Goal: Participate in discussion: Engage in conversation with other users on a specific topic

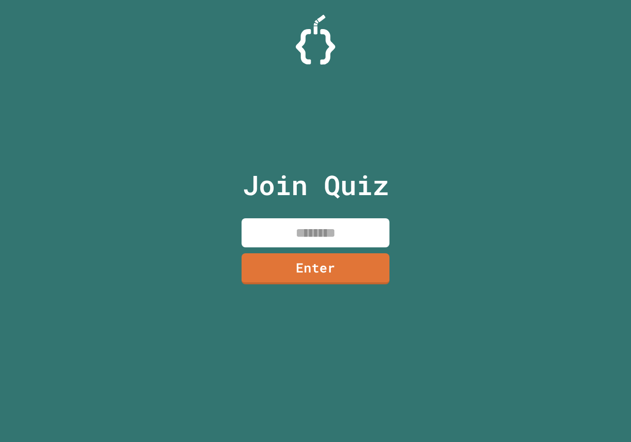
click at [300, 225] on input at bounding box center [315, 232] width 148 height 29
type input "********"
click at [313, 272] on link "Enter" at bounding box center [315, 268] width 149 height 33
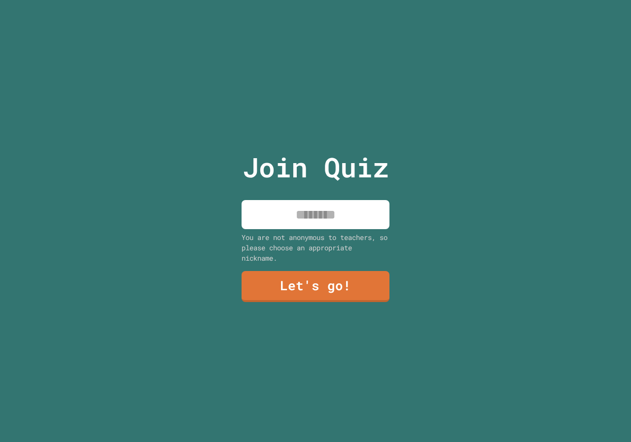
click at [348, 205] on input at bounding box center [315, 214] width 148 height 29
type input "*****"
click at [270, 278] on link "Let's go!" at bounding box center [315, 287] width 149 height 32
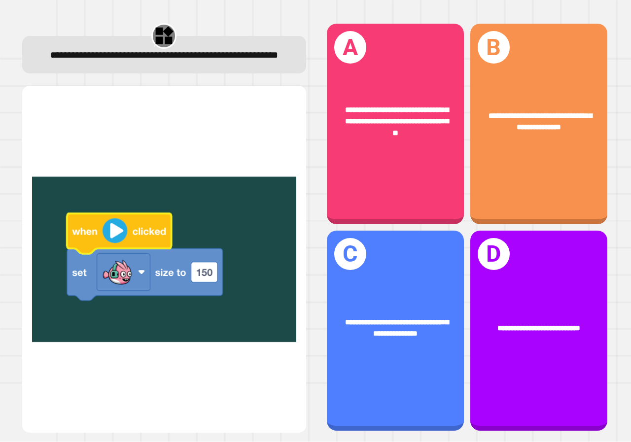
click at [205, 265] on img at bounding box center [164, 259] width 264 height 322
click at [206, 269] on img at bounding box center [164, 259] width 264 height 322
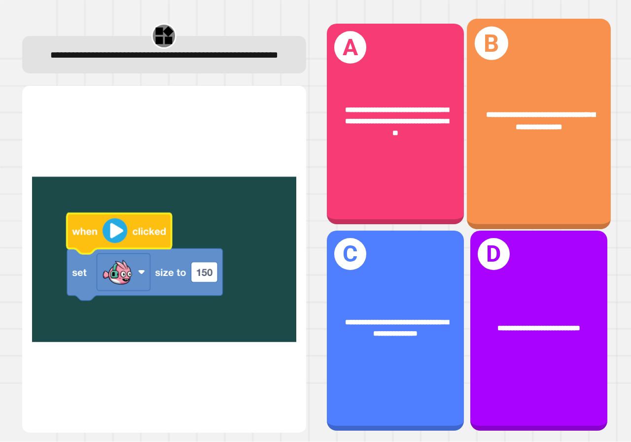
click at [509, 132] on div "**********" at bounding box center [539, 121] width 144 height 55
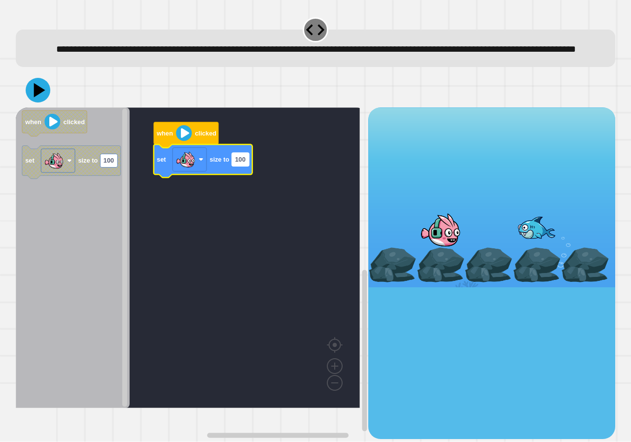
click at [245, 166] on rect "Blockly Workspace" at bounding box center [240, 159] width 17 height 13
drag, startPoint x: 294, startPoint y: 91, endPoint x: 244, endPoint y: 173, distance: 95.9
click at [244, 174] on input "***" at bounding box center [240, 175] width 17 height 13
type input "***"
click at [34, 99] on icon at bounding box center [40, 90] width 14 height 17
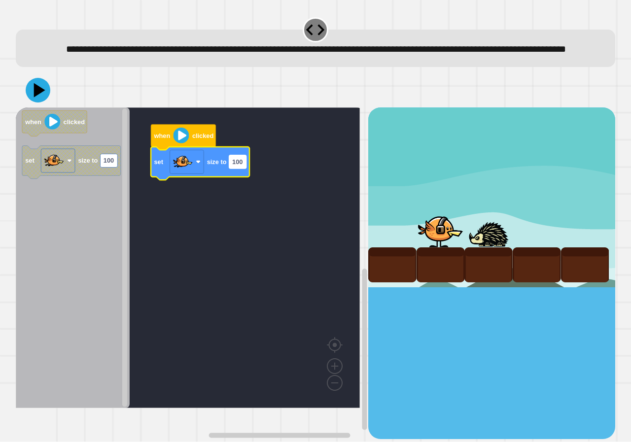
click at [242, 166] on text "100" at bounding box center [237, 161] width 10 height 7
type input "***"
click at [34, 105] on icon at bounding box center [38, 90] width 30 height 30
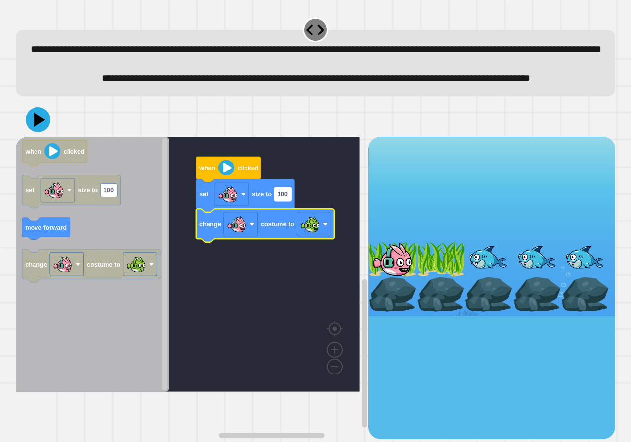
click at [288, 198] on text "100" at bounding box center [282, 194] width 10 height 7
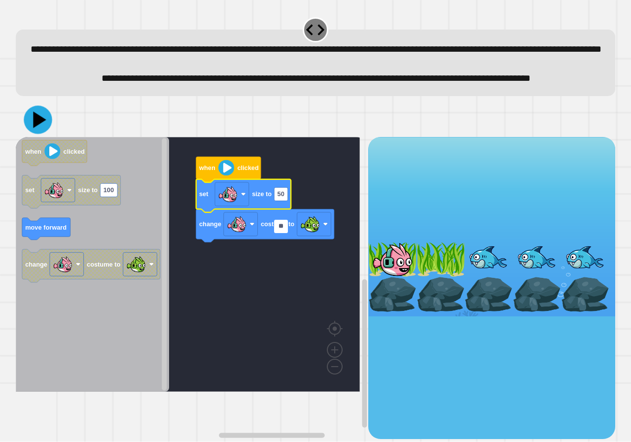
type input "**"
click at [23, 135] on button at bounding box center [38, 120] width 30 height 30
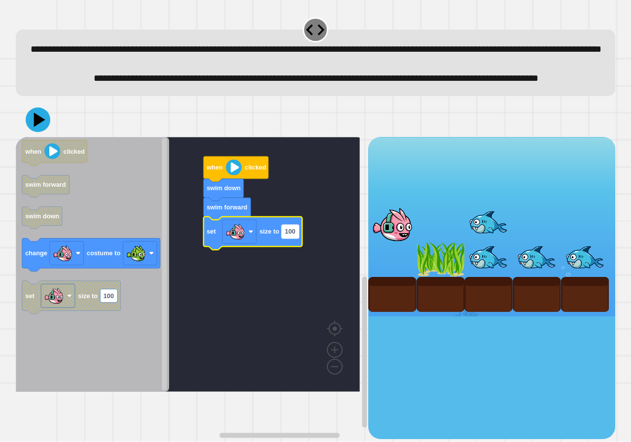
click at [291, 236] on text "100" at bounding box center [290, 231] width 10 height 7
type input "*"
type input "**"
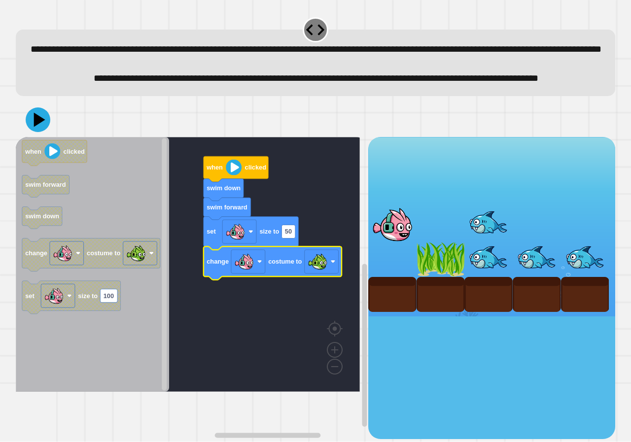
click at [35, 137] on div at bounding box center [315, 119] width 599 height 34
click at [35, 129] on icon at bounding box center [40, 119] width 14 height 17
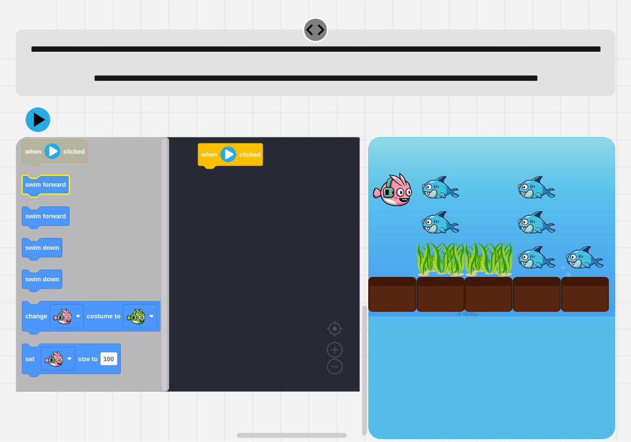
click at [55, 188] on text "swim forward" at bounding box center [45, 184] width 41 height 7
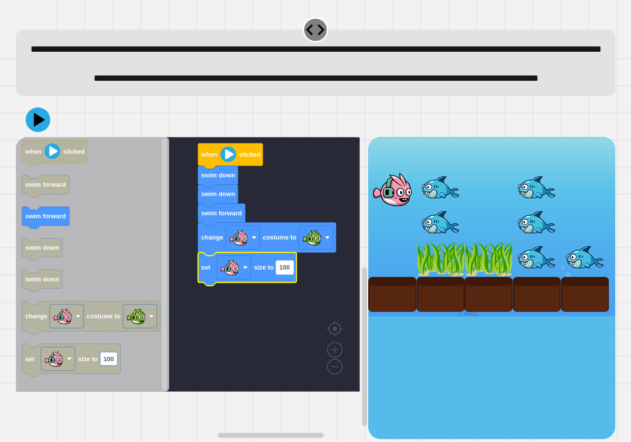
click at [289, 271] on text "100" at bounding box center [284, 267] width 10 height 7
type input "**"
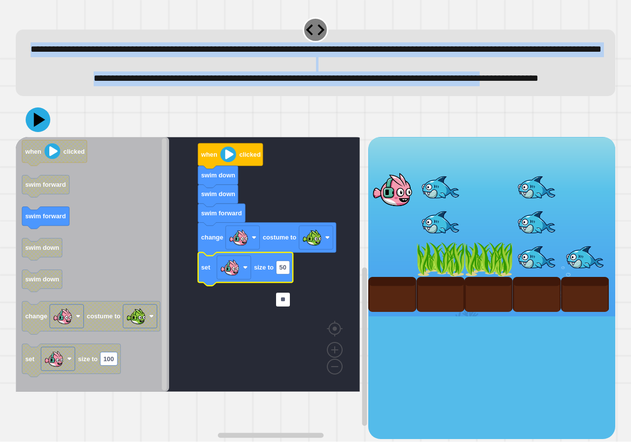
drag, startPoint x: 39, startPoint y: 82, endPoint x: 60, endPoint y: 106, distance: 31.8
click at [60, 106] on div "**********" at bounding box center [315, 221] width 631 height 442
click at [40, 134] on button at bounding box center [38, 120] width 28 height 28
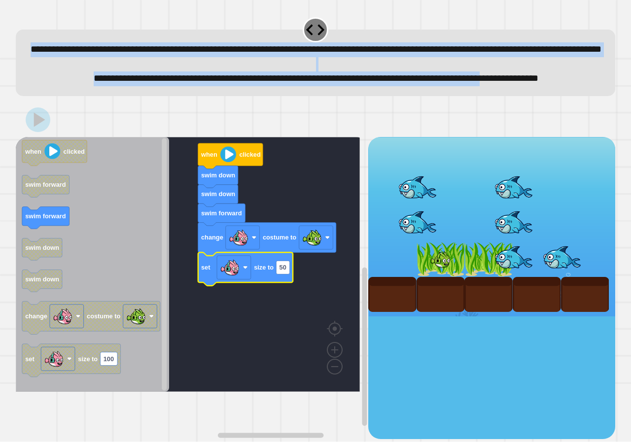
click at [122, 285] on icon "Blockly Workspace" at bounding box center [92, 264] width 153 height 255
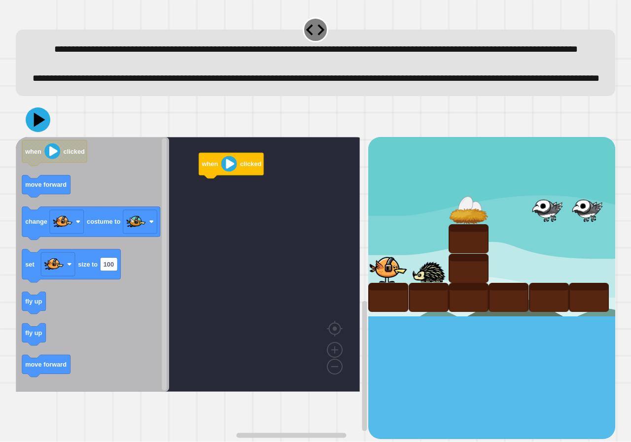
click at [38, 347] on icon "Blockly Workspace" at bounding box center [92, 264] width 153 height 255
click at [48, 389] on icon "when clicked move forward change costume to set size to 100 fly up fly up move …" at bounding box center [92, 264] width 153 height 255
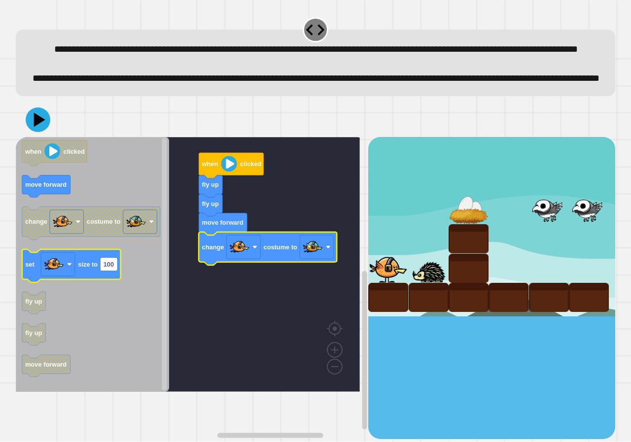
click at [34, 293] on icon "when clicked move forward change costume to set size to 100 fly up fly up move …" at bounding box center [92, 264] width 153 height 255
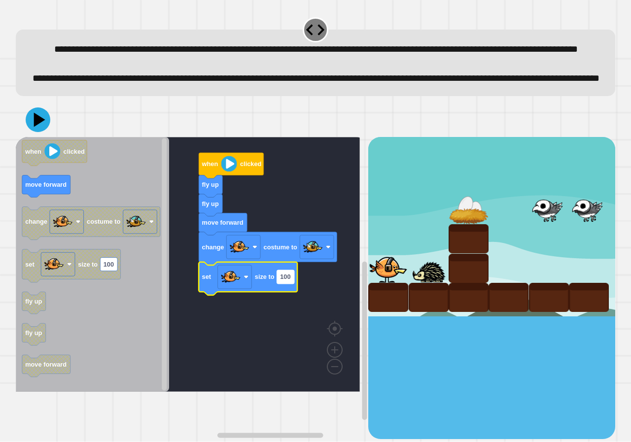
click at [285, 281] on text "100" at bounding box center [285, 276] width 10 height 7
type input "**"
click at [38, 129] on icon at bounding box center [40, 119] width 14 height 17
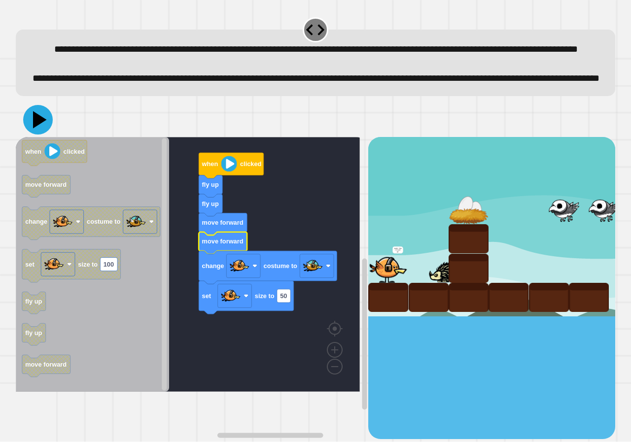
click at [38, 135] on icon at bounding box center [38, 120] width 30 height 30
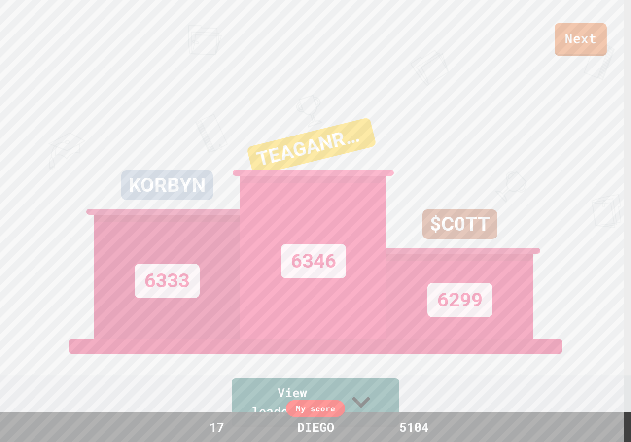
click at [591, 41] on link "Next" at bounding box center [580, 39] width 52 height 33
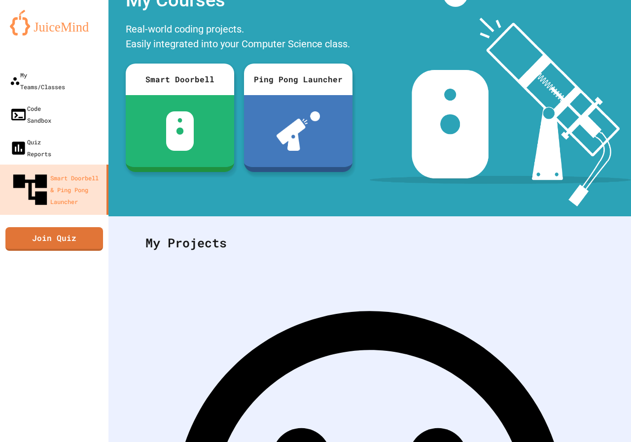
scroll to position [52, 0]
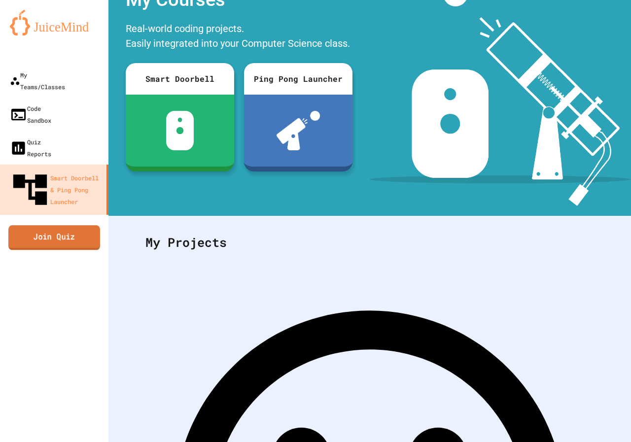
click at [72, 225] on link "Join Quiz" at bounding box center [54, 237] width 92 height 25
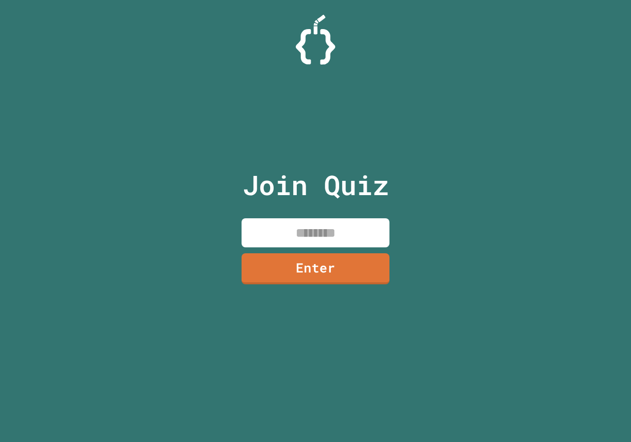
click at [278, 222] on input at bounding box center [315, 232] width 148 height 29
type input "********"
click at [343, 257] on link "Enter" at bounding box center [315, 267] width 143 height 33
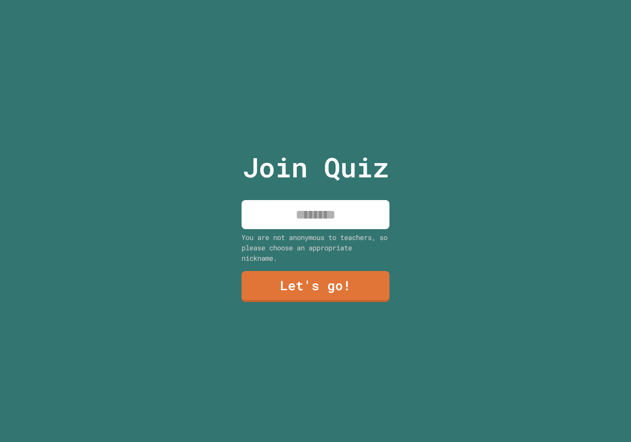
click at [288, 215] on input at bounding box center [315, 214] width 148 height 29
type input "*****"
click at [283, 304] on div "Join Quiz ***** You are not anonymous to teachers, so please choose an appropri…" at bounding box center [316, 221] width 166 height 442
click at [285, 293] on link "Let's go!" at bounding box center [315, 286] width 143 height 33
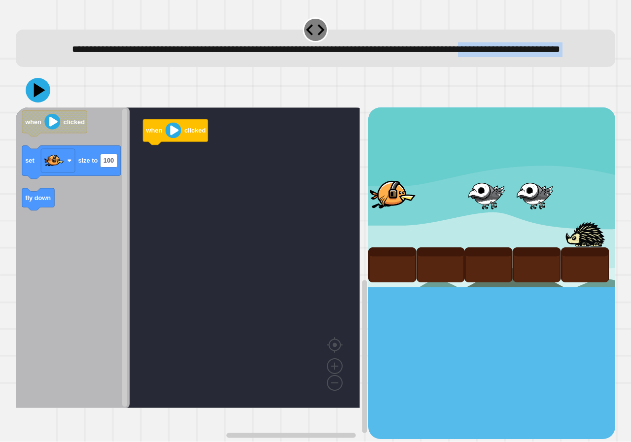
click at [178, 85] on div "**********" at bounding box center [316, 227] width 606 height 429
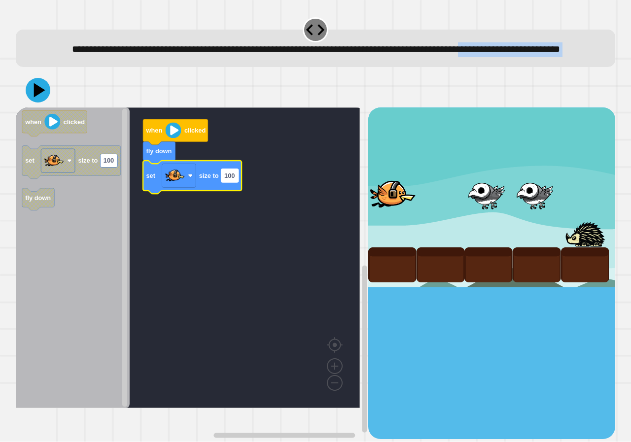
click at [236, 182] on rect "Blockly Workspace" at bounding box center [229, 175] width 17 height 13
type input "***"
click at [54, 101] on div at bounding box center [315, 90] width 599 height 34
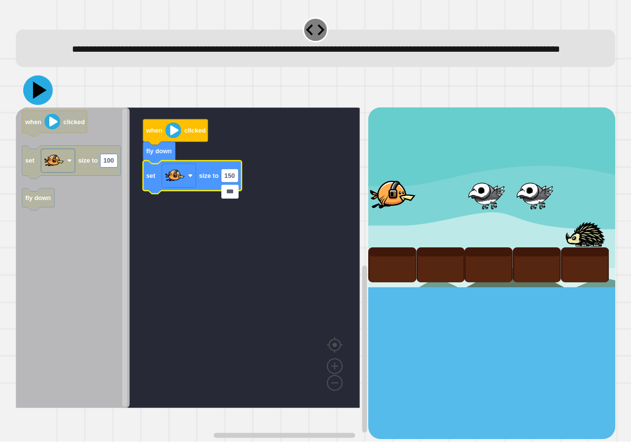
click at [41, 103] on icon at bounding box center [38, 90] width 30 height 30
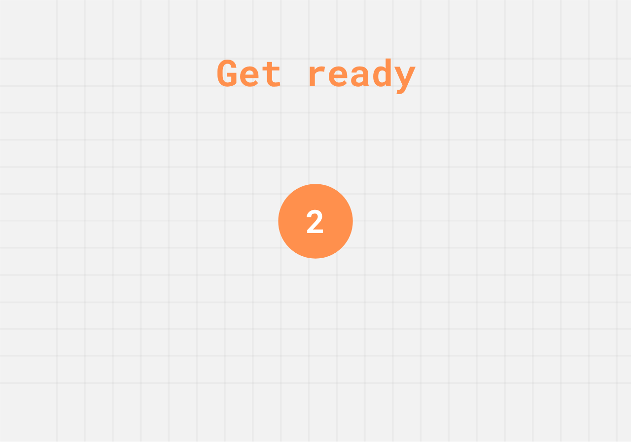
drag, startPoint x: 394, startPoint y: 412, endPoint x: 557, endPoint y: 359, distance: 171.4
click at [499, 365] on div "Get ready 2" at bounding box center [315, 221] width 631 height 442
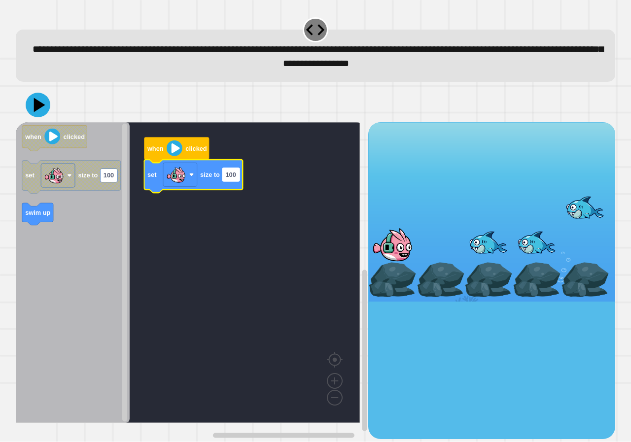
click at [236, 177] on rect "Blockly Workspace" at bounding box center [230, 174] width 17 height 13
type input "***"
click at [35, 107] on icon at bounding box center [40, 105] width 14 height 17
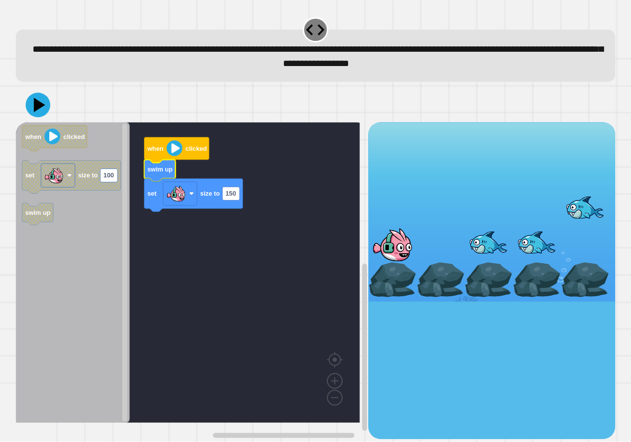
click at [40, 115] on div at bounding box center [315, 105] width 599 height 34
click at [47, 92] on div at bounding box center [315, 105] width 599 height 34
click at [39, 107] on icon at bounding box center [40, 105] width 14 height 17
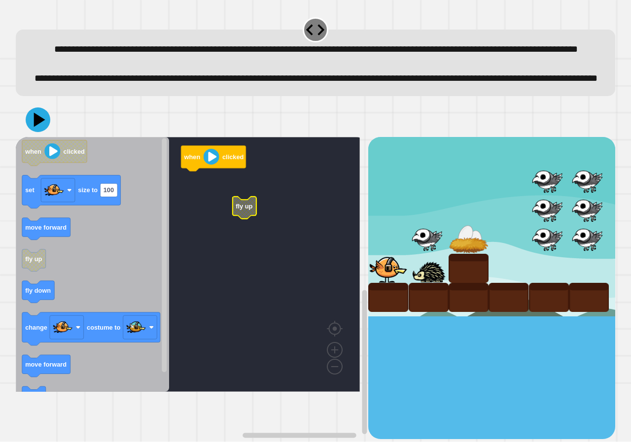
click at [218, 235] on rect "Blockly Workspace" at bounding box center [188, 264] width 344 height 255
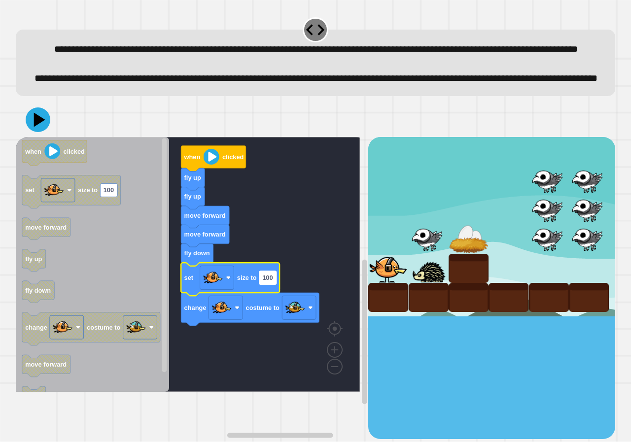
click at [268, 281] on text "100" at bounding box center [267, 277] width 10 height 7
type input "**"
click at [39, 129] on icon at bounding box center [40, 119] width 14 height 17
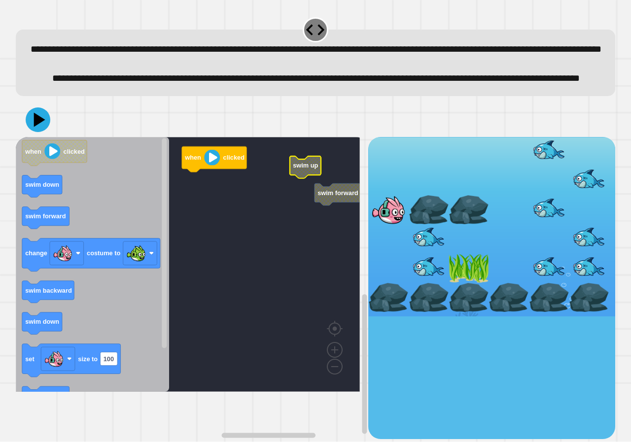
click at [286, 186] on rect "Blockly Workspace" at bounding box center [188, 264] width 344 height 255
click at [207, 236] on rect "Blockly Workspace" at bounding box center [188, 264] width 344 height 255
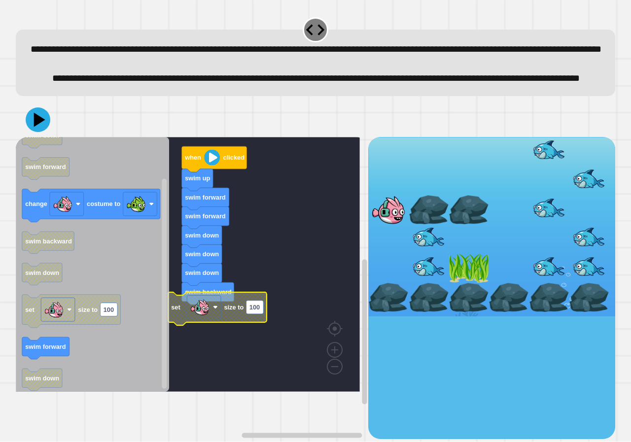
click at [119, 214] on icon "Blockly Workspace" at bounding box center [92, 264] width 153 height 255
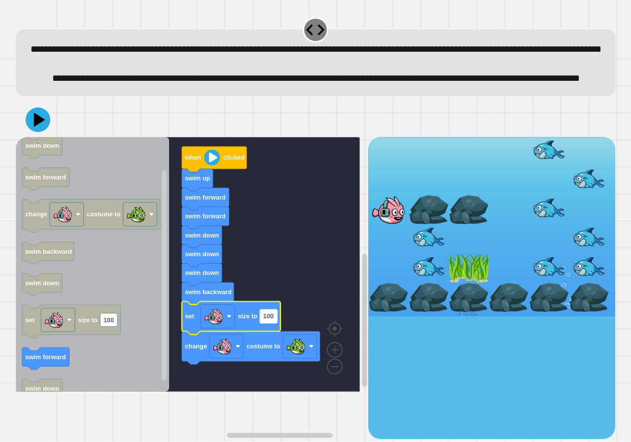
click at [269, 320] on text "100" at bounding box center [268, 316] width 10 height 7
type input "**"
click at [48, 135] on icon at bounding box center [38, 120] width 30 height 30
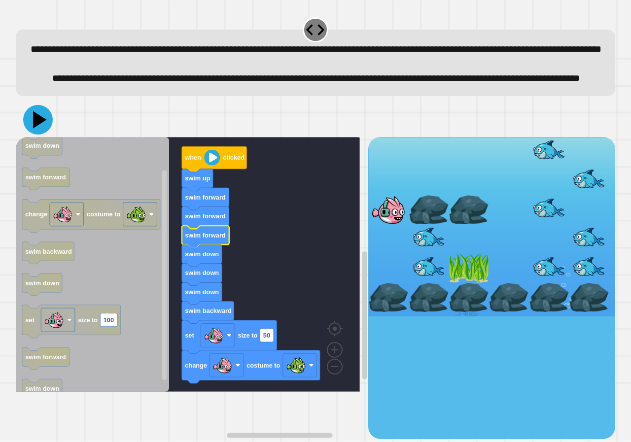
click at [33, 135] on icon at bounding box center [38, 120] width 30 height 30
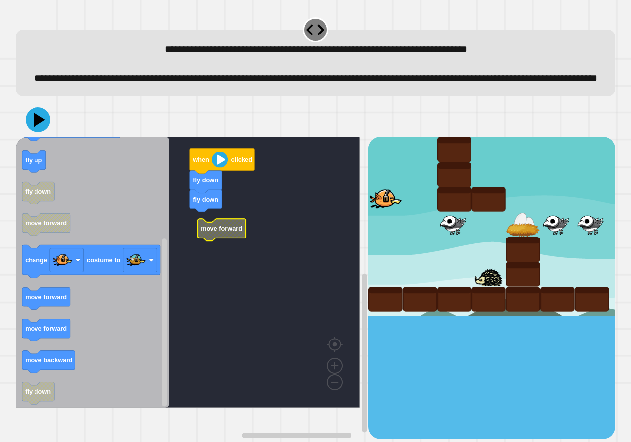
click at [199, 241] on icon "Blockly Workspace" at bounding box center [222, 230] width 48 height 22
click at [204, 245] on g "when clicked fly down fly down move forward" at bounding box center [195, 272] width 358 height 270
click at [30, 135] on icon at bounding box center [38, 120] width 30 height 30
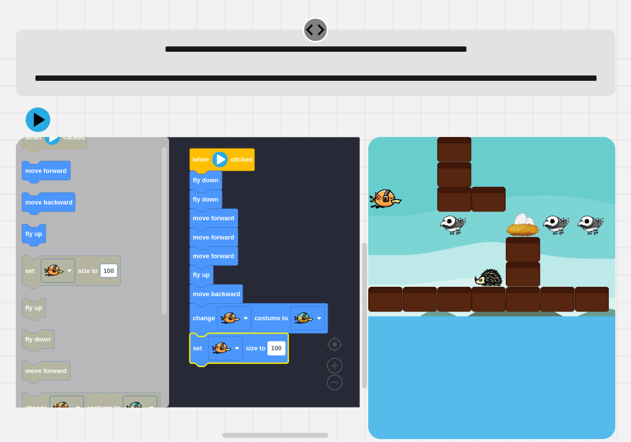
click at [276, 352] on text "100" at bounding box center [276, 347] width 10 height 7
type input "**"
click at [39, 129] on icon at bounding box center [40, 119] width 14 height 17
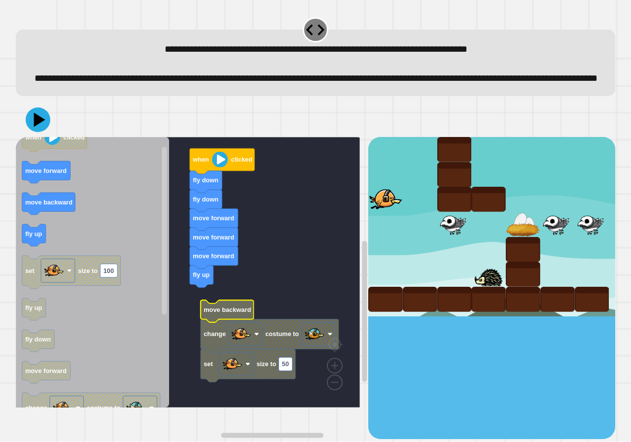
click at [222, 313] on text "move backward" at bounding box center [226, 309] width 47 height 7
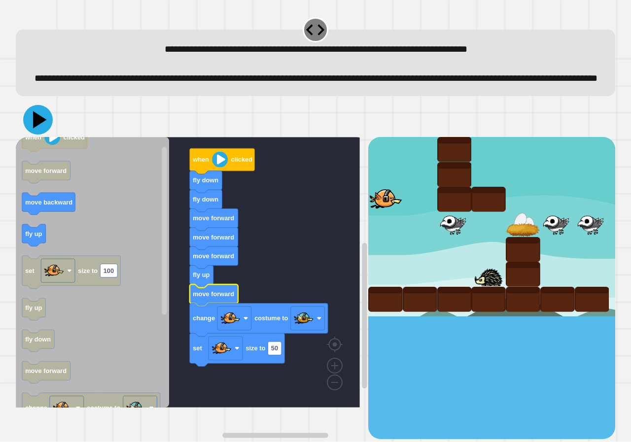
click at [47, 133] on icon at bounding box center [38, 120] width 30 height 30
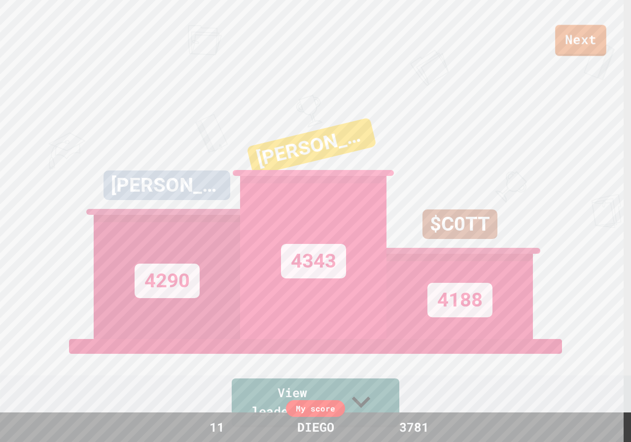
click at [607, 26] on div "Next" at bounding box center [315, 28] width 631 height 56
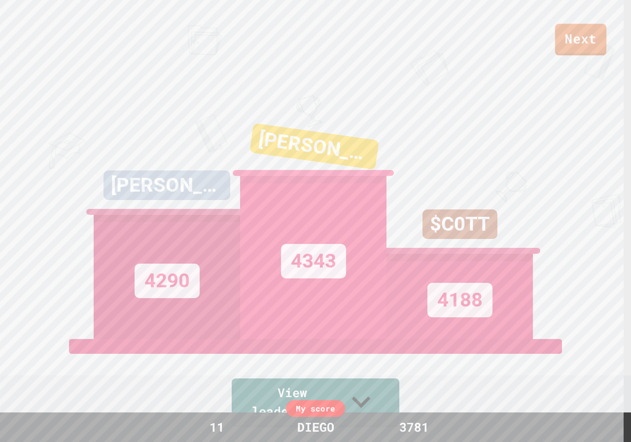
click at [600, 35] on link "Next" at bounding box center [580, 40] width 51 height 32
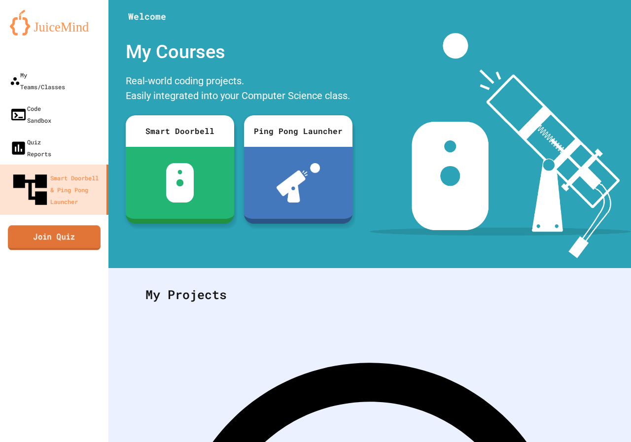
click at [49, 225] on link "Join Quiz" at bounding box center [54, 237] width 93 height 25
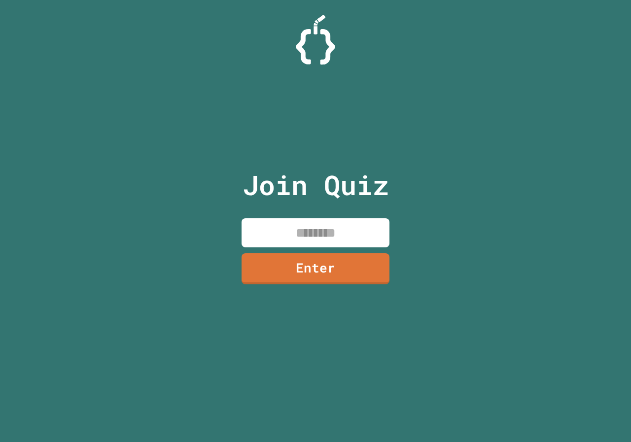
click at [329, 242] on input at bounding box center [315, 232] width 148 height 29
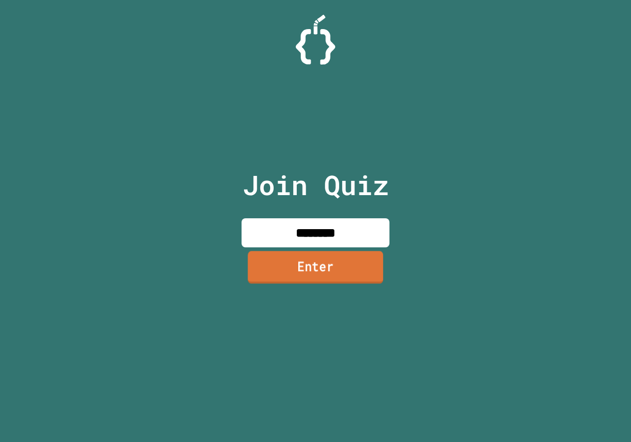
type input "********"
click at [327, 273] on link "Enter" at bounding box center [315, 267] width 146 height 33
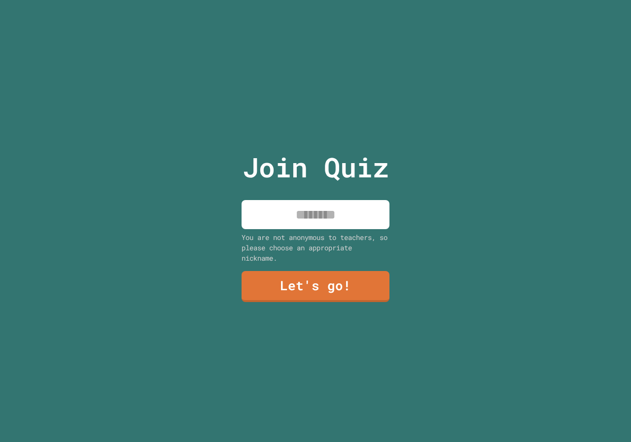
click at [344, 200] on input at bounding box center [315, 214] width 148 height 29
type input "*****"
click at [301, 292] on link "Let's go!" at bounding box center [315, 286] width 146 height 33
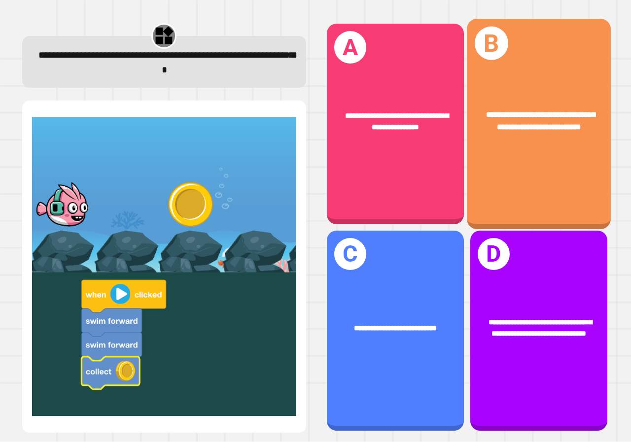
click at [532, 176] on div "**********" at bounding box center [539, 124] width 144 height 210
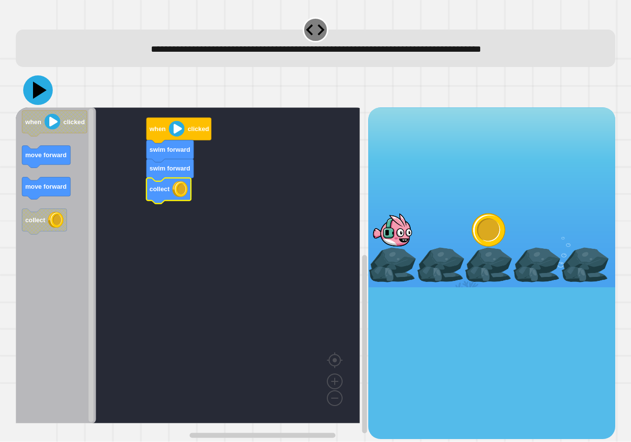
click at [39, 94] on icon at bounding box center [40, 90] width 14 height 17
click at [180, 134] on image "Blockly Workspace" at bounding box center [177, 129] width 16 height 16
click at [111, 109] on rect "Blockly Workspace" at bounding box center [188, 265] width 344 height 316
click at [453, 268] on div at bounding box center [491, 196] width 247 height 179
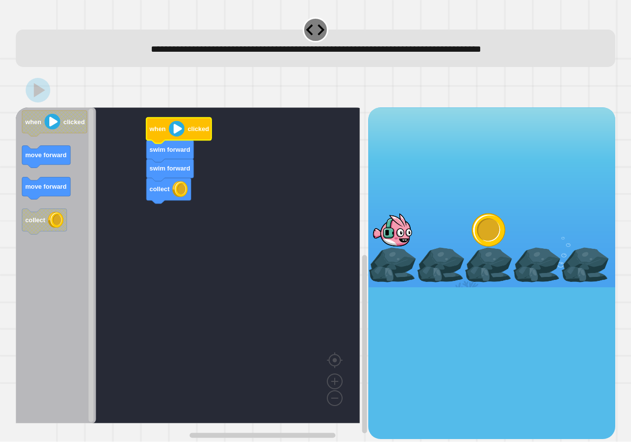
click at [176, 135] on image "Blockly Workspace" at bounding box center [177, 129] width 16 height 16
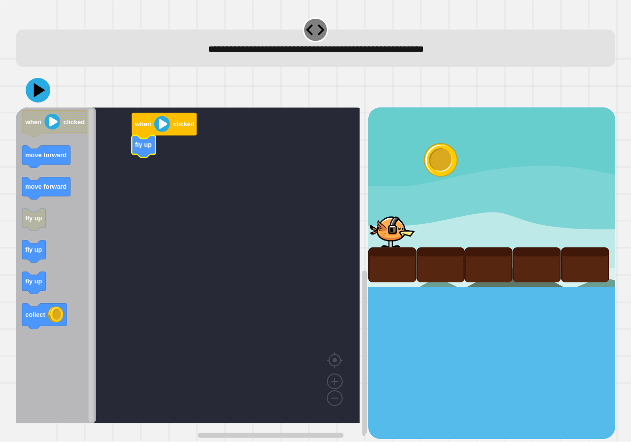
click at [16, 246] on icon "when clicked move forward move forward fly up fly up fly up collect" at bounding box center [56, 265] width 80 height 316
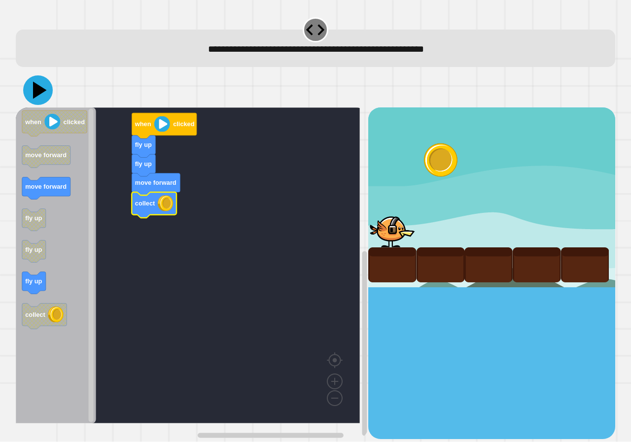
click at [40, 82] on icon at bounding box center [38, 90] width 30 height 30
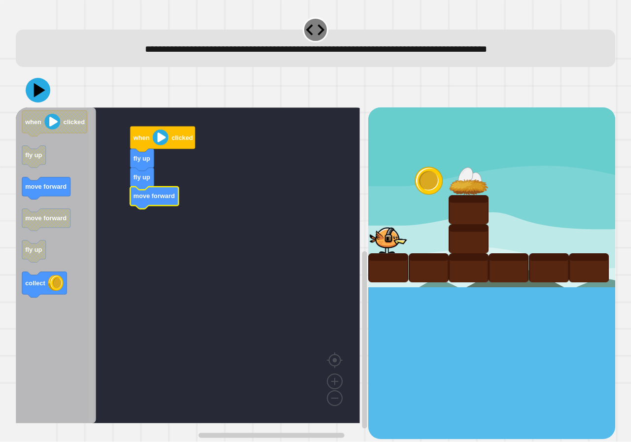
click at [81, 276] on div "when clicked fly up fly up move forward when clicked fly up move forward move f…" at bounding box center [192, 272] width 352 height 331
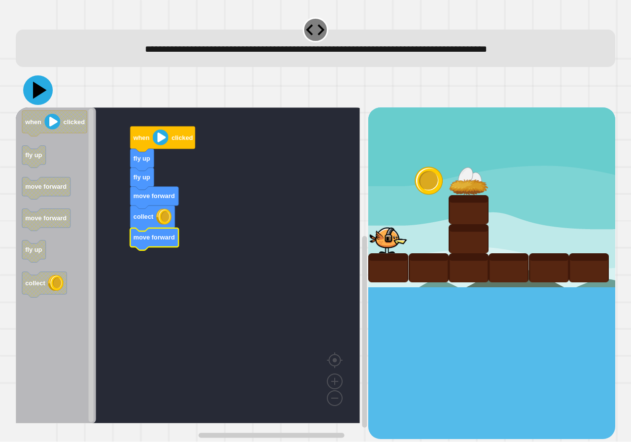
click at [35, 95] on icon at bounding box center [40, 90] width 14 height 17
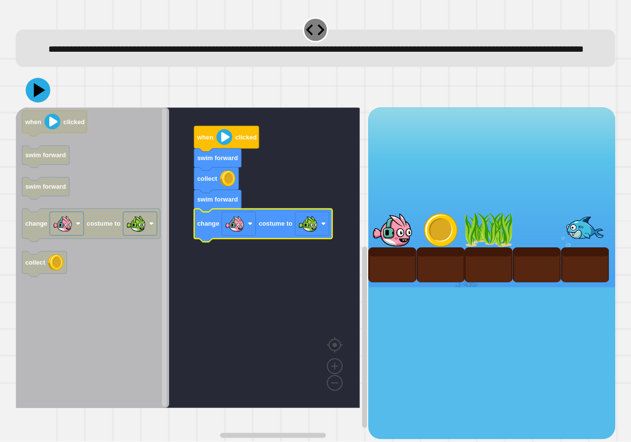
drag, startPoint x: 54, startPoint y: 107, endPoint x: 43, endPoint y: 109, distance: 10.5
click at [45, 107] on div at bounding box center [315, 90] width 599 height 34
click at [43, 105] on icon at bounding box center [38, 90] width 30 height 30
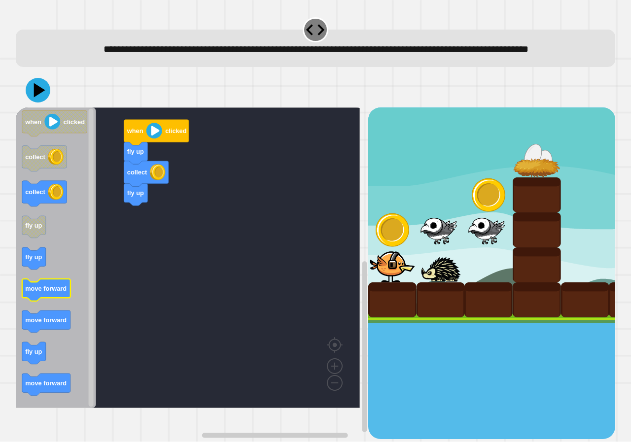
click at [53, 301] on rect "Blockly Workspace" at bounding box center [46, 290] width 48 height 22
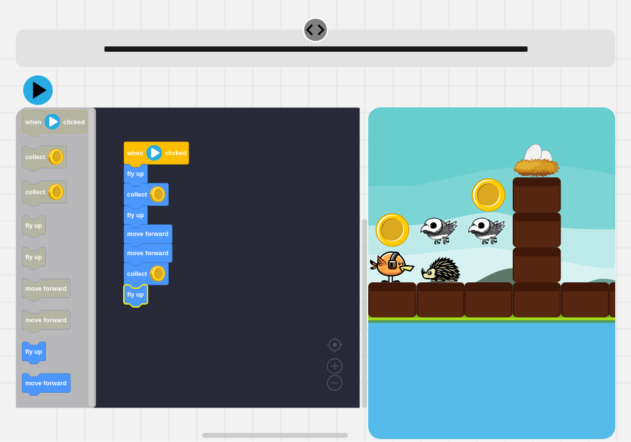
click at [39, 105] on icon at bounding box center [38, 90] width 30 height 30
click at [45, 236] on g "when clicked collect collect fly up fly up move forward move forward fly up mov…" at bounding box center [54, 253] width 65 height 285
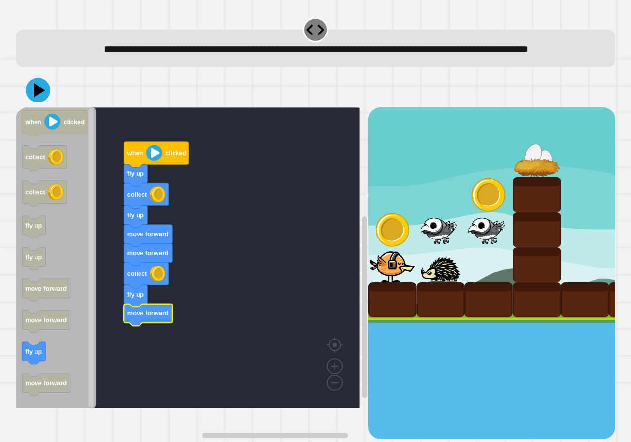
click at [34, 91] on div at bounding box center [315, 90] width 599 height 34
click at [34, 99] on icon at bounding box center [40, 90] width 14 height 17
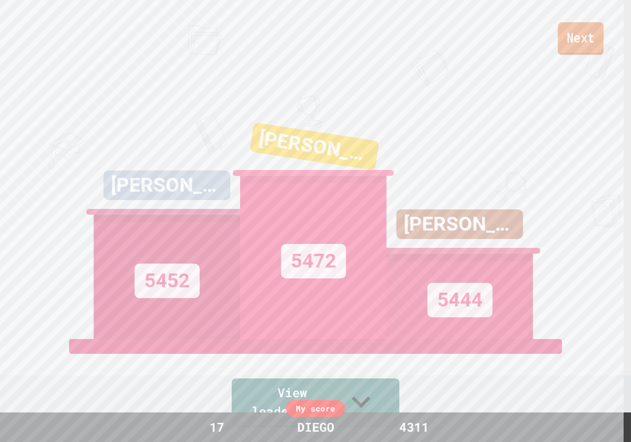
click at [575, 32] on link "Next" at bounding box center [581, 38] width 46 height 33
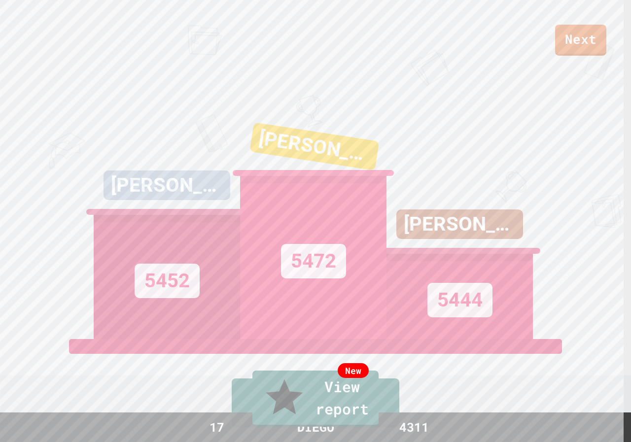
drag, startPoint x: 329, startPoint y: 262, endPoint x: 326, endPoint y: 276, distance: 15.2
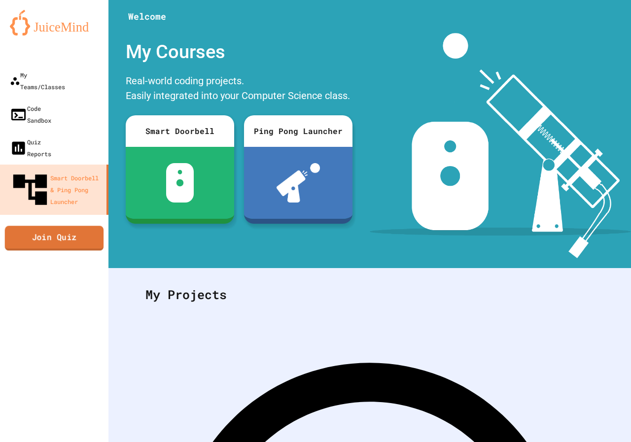
click at [61, 226] on link "Join Quiz" at bounding box center [54, 238] width 99 height 25
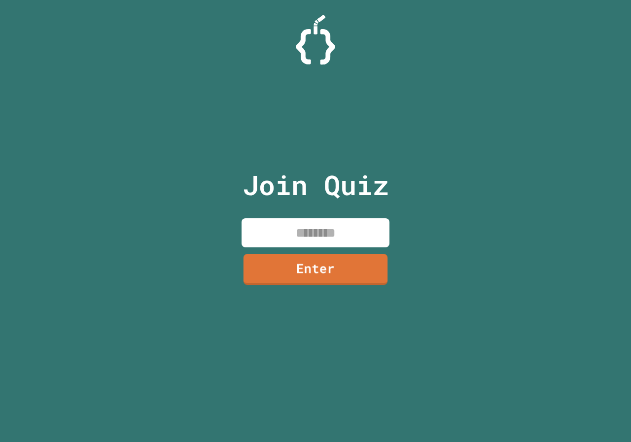
click at [304, 246] on input at bounding box center [315, 232] width 148 height 29
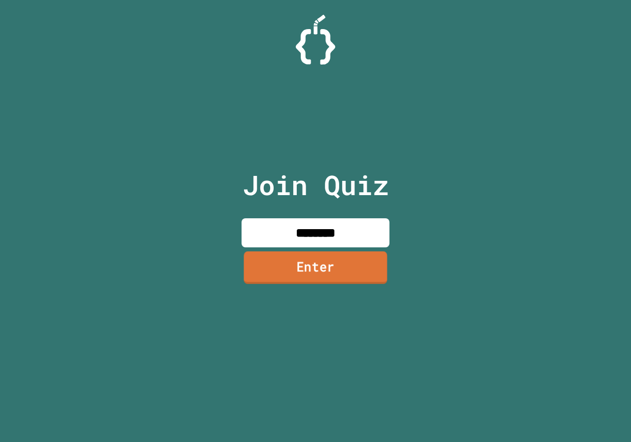
type input "********"
click at [360, 270] on link "Enter" at bounding box center [315, 267] width 143 height 33
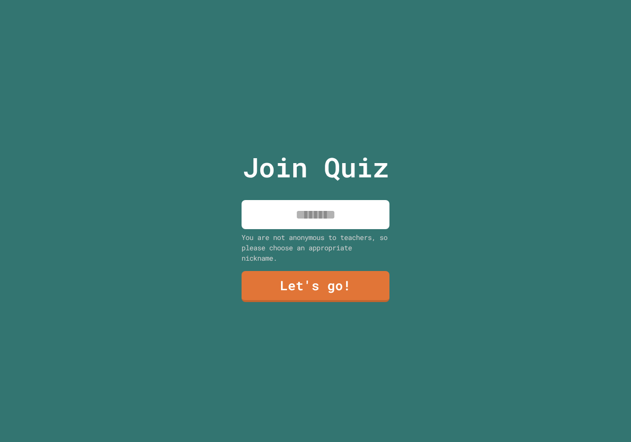
click at [307, 211] on input at bounding box center [315, 214] width 148 height 29
type input "*****"
click at [295, 271] on link "Let's go!" at bounding box center [315, 286] width 148 height 31
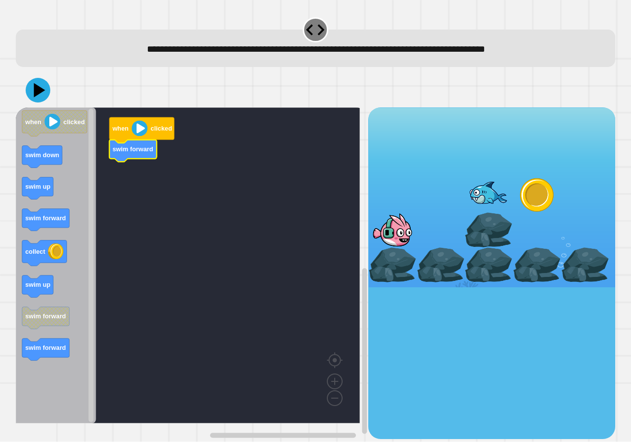
click at [46, 300] on icon "Blockly Workspace" at bounding box center [56, 265] width 80 height 316
click at [43, 292] on icon "when clicked swim down swim up swim forward collect swim up swim forward swim f…" at bounding box center [56, 265] width 80 height 316
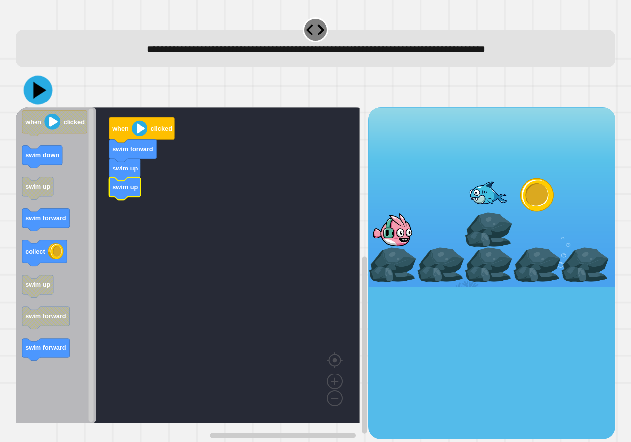
click at [28, 90] on icon at bounding box center [38, 90] width 29 height 29
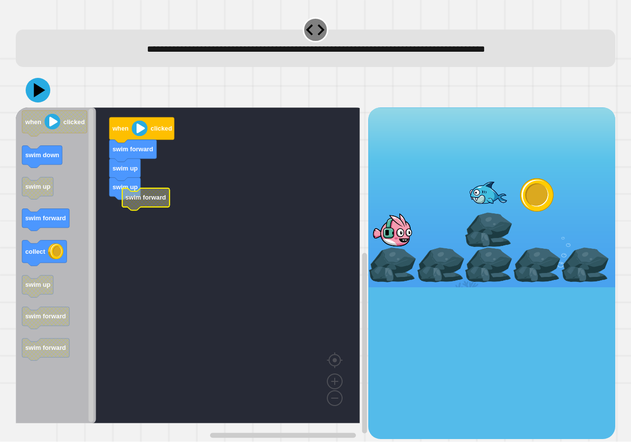
click at [119, 207] on rect "Blockly Workspace" at bounding box center [188, 265] width 344 height 316
click at [71, 247] on icon "Blockly Workspace" at bounding box center [56, 265] width 80 height 316
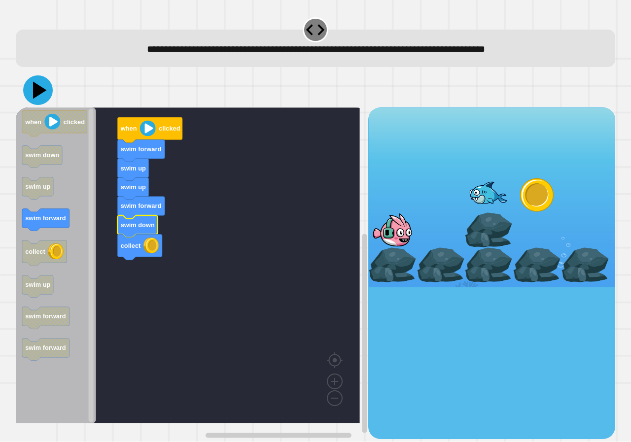
click at [41, 98] on icon at bounding box center [38, 90] width 30 height 30
click at [39, 88] on icon at bounding box center [40, 90] width 14 height 17
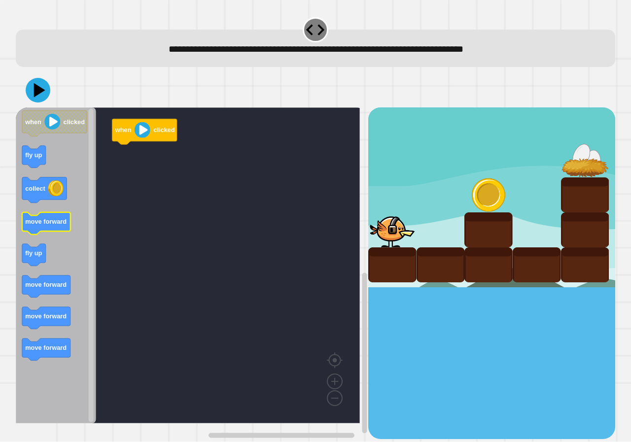
click at [70, 225] on icon "when clicked fly up collect move forward fly up move forward move forward move …" at bounding box center [56, 265] width 80 height 316
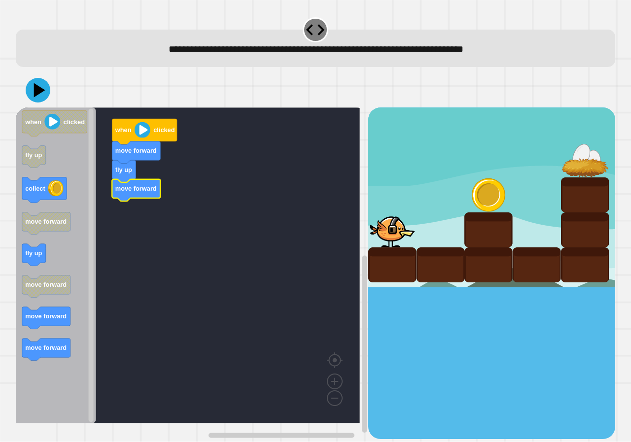
click at [71, 189] on icon "Blockly Workspace" at bounding box center [56, 265] width 80 height 316
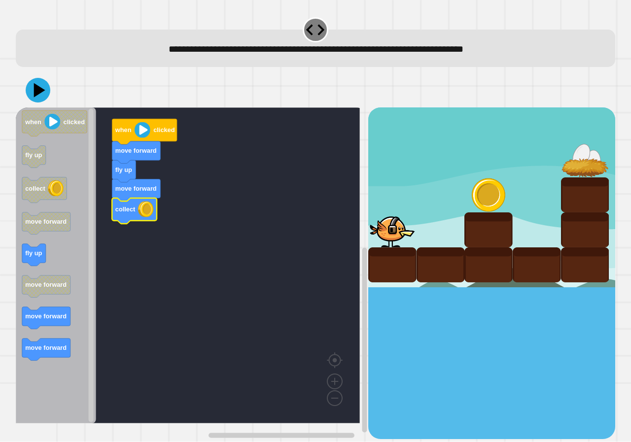
click at [32, 273] on icon "Blockly Workspace" at bounding box center [56, 265] width 80 height 316
click at [55, 307] on icon "Blockly Workspace" at bounding box center [56, 265] width 80 height 316
click at [95, 304] on div "when clicked move forward fly up move forward collect fly up when clicked fly u…" at bounding box center [192, 272] width 352 height 331
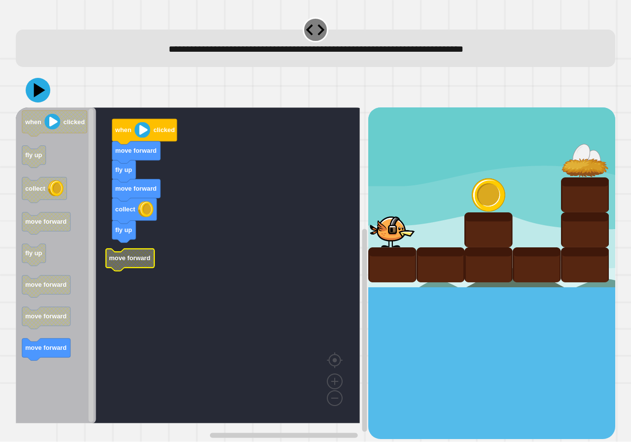
click at [151, 250] on icon "Blockly Workspace" at bounding box center [130, 260] width 48 height 22
click at [61, 340] on icon "when clicked fly up collect move forward fly up move forward move forward move …" at bounding box center [56, 265] width 80 height 316
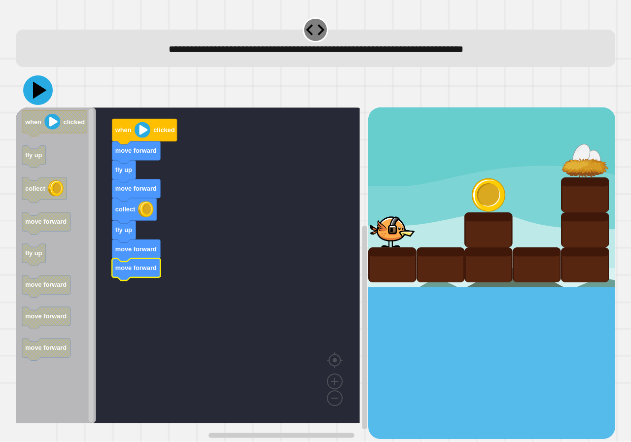
click at [29, 88] on icon at bounding box center [38, 90] width 30 height 30
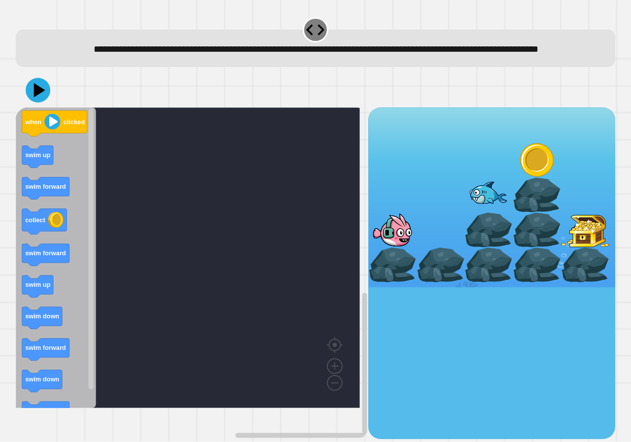
click at [54, 154] on icon "Blockly Workspace" at bounding box center [56, 257] width 80 height 301
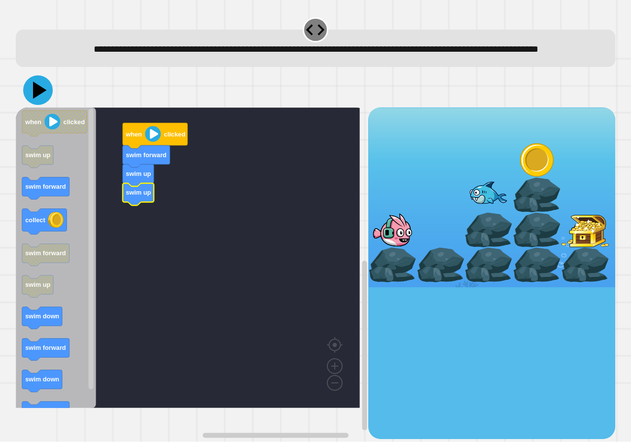
click at [33, 105] on icon at bounding box center [38, 90] width 30 height 30
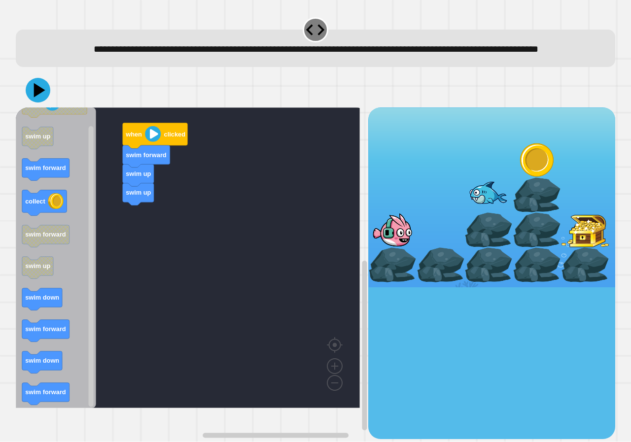
click at [151, 280] on div "when clicked swim forward swim up swim up when clicked swim up swim forward col…" at bounding box center [192, 272] width 352 height 331
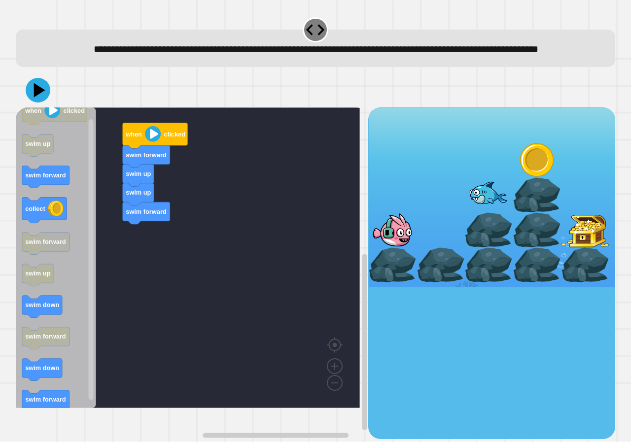
click at [76, 197] on icon "when clicked swim up swim forward collect swim forward swim up swim down swim f…" at bounding box center [56, 257] width 80 height 301
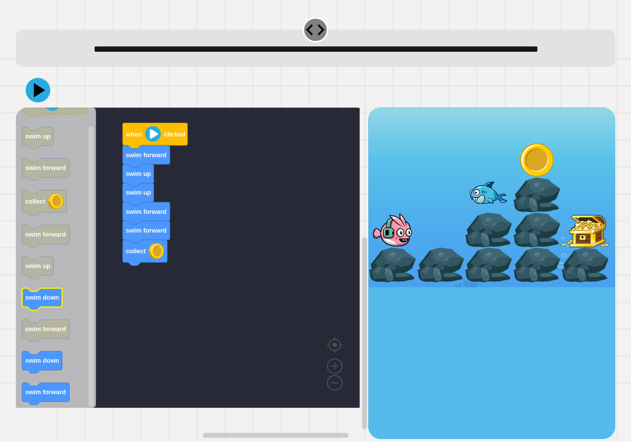
click at [42, 310] on icon "Blockly Workspace" at bounding box center [42, 299] width 40 height 22
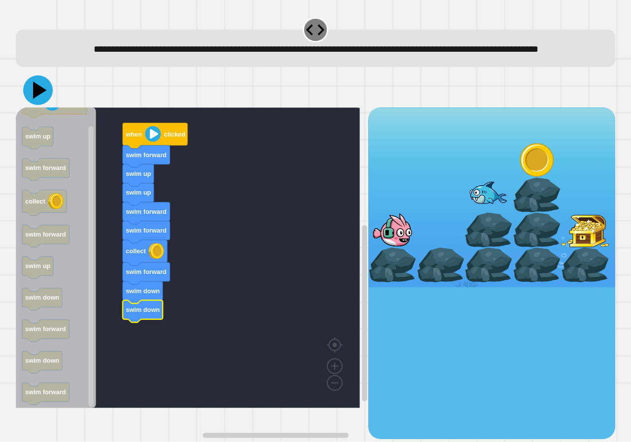
click at [42, 105] on icon at bounding box center [38, 90] width 30 height 30
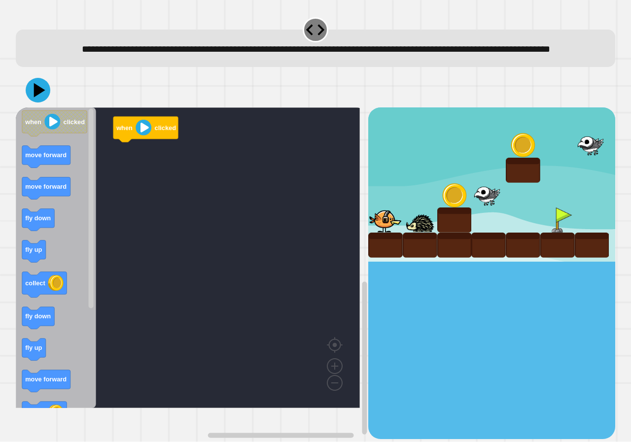
click at [45, 254] on icon "when clicked move forward move forward fly down fly up collect fly down fly up …" at bounding box center [56, 257] width 80 height 301
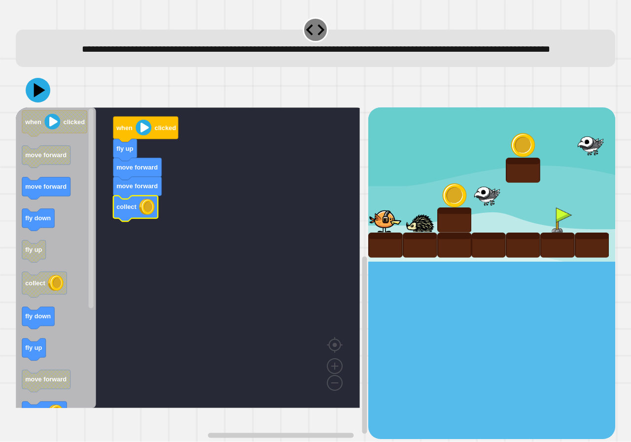
click at [39, 377] on icon "Blockly Workspace" at bounding box center [56, 257] width 80 height 301
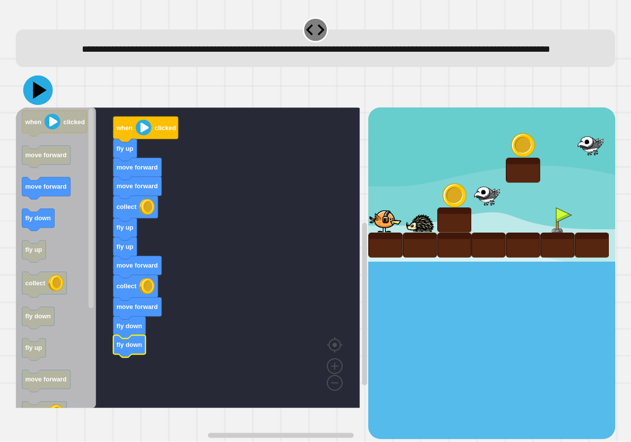
click at [36, 105] on icon at bounding box center [38, 90] width 30 height 30
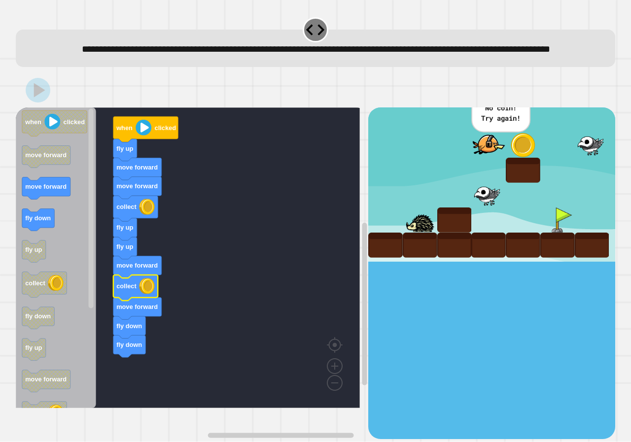
click at [145, 294] on image "Blockly Workspace" at bounding box center [147, 286] width 16 height 16
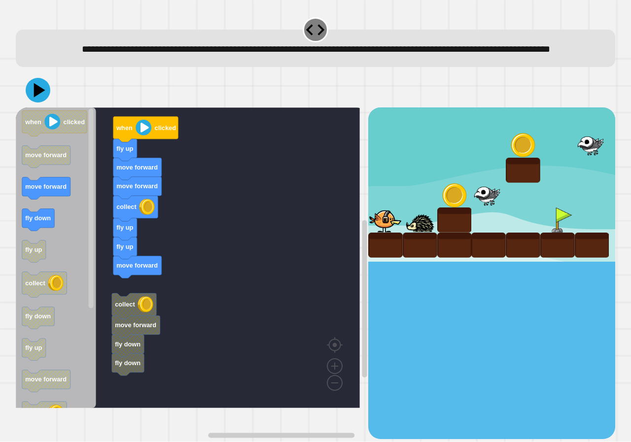
click at [116, 316] on div "when clicked fly up move forward move forward collect fly up fly up move forwar…" at bounding box center [192, 272] width 352 height 331
click at [42, 190] on icon "Blockly Workspace" at bounding box center [56, 257] width 80 height 301
click at [59, 221] on icon "Blockly Workspace" at bounding box center [56, 257] width 80 height 301
click at [102, 248] on div "when clicked fly up move forward move forward collect fly up fly up move forwar…" at bounding box center [192, 272] width 352 height 331
click at [80, 206] on icon "when clicked move forward move forward fly down fly up collect fly down fly up …" at bounding box center [56, 257] width 80 height 301
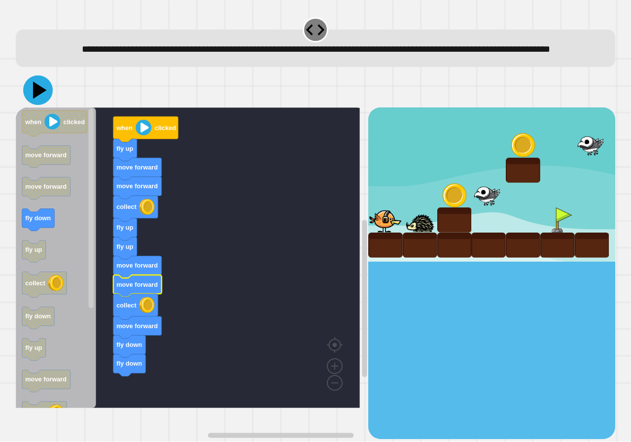
click at [33, 105] on icon at bounding box center [38, 90] width 30 height 30
click at [44, 277] on g "when clicked move forward move forward fly down fly up collect fly down fly up …" at bounding box center [54, 332] width 65 height 442
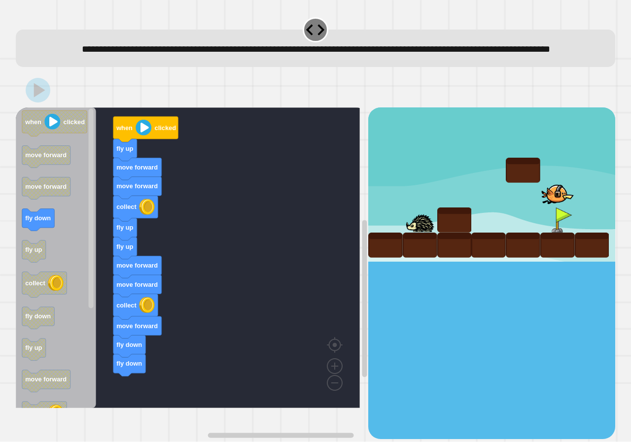
click at [69, 314] on icon "when clicked move forward move forward fly down fly up collect fly down fly up …" at bounding box center [56, 257] width 80 height 301
click at [30, 256] on icon "when clicked move forward move forward fly down fly up collect fly down fly up …" at bounding box center [56, 257] width 80 height 301
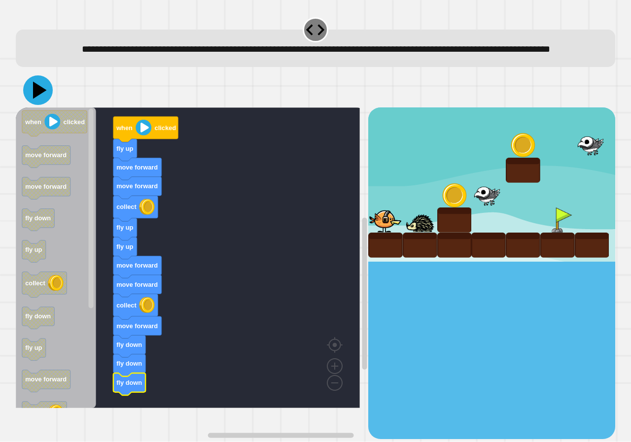
click at [38, 99] on icon at bounding box center [40, 90] width 14 height 17
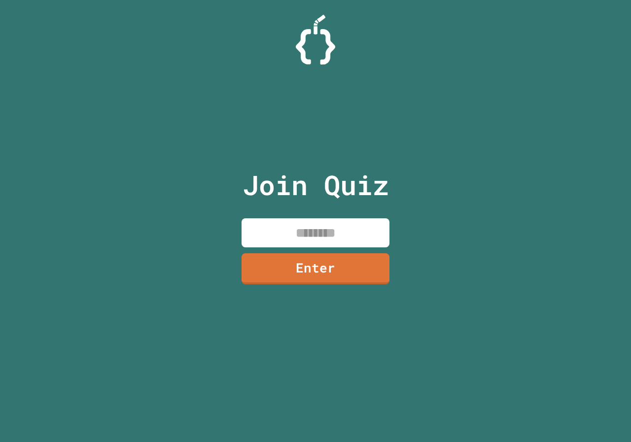
click at [292, 230] on input at bounding box center [315, 232] width 148 height 29
paste input
type input "********"
click at [293, 265] on link "Enter" at bounding box center [315, 267] width 147 height 33
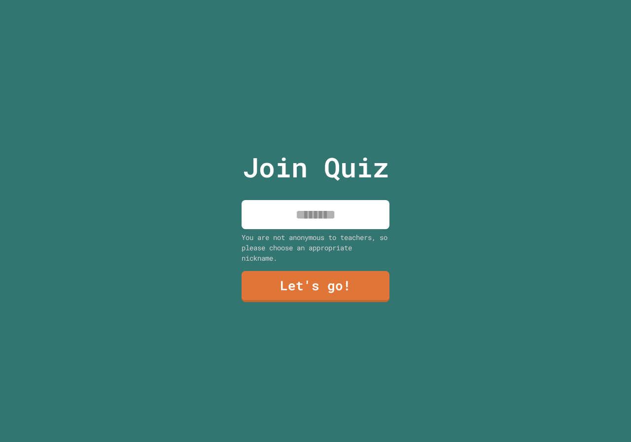
click at [308, 212] on input at bounding box center [315, 214] width 148 height 29
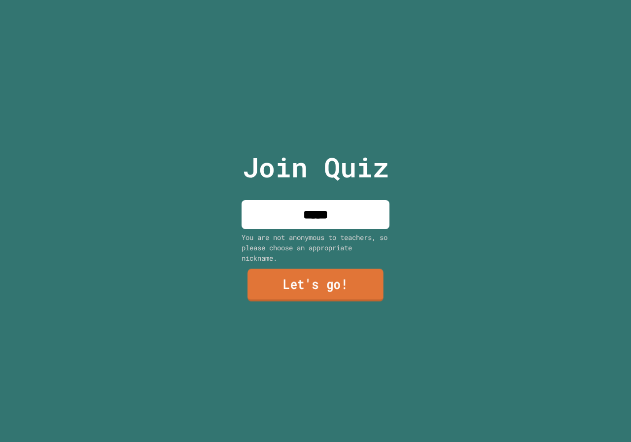
type input "*****"
click at [318, 292] on link "Let's go!" at bounding box center [315, 285] width 136 height 33
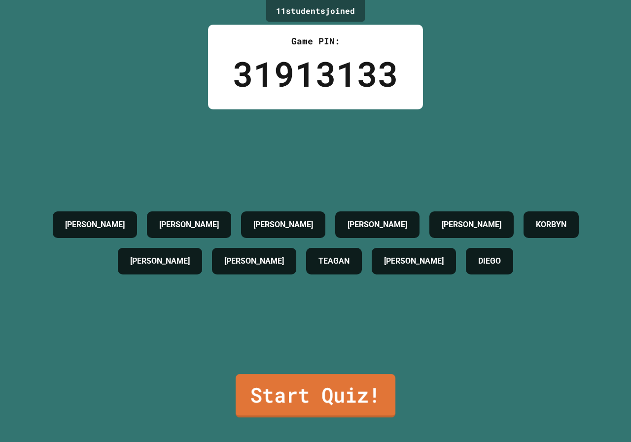
click at [300, 388] on link "Start Quiz!" at bounding box center [316, 395] width 160 height 43
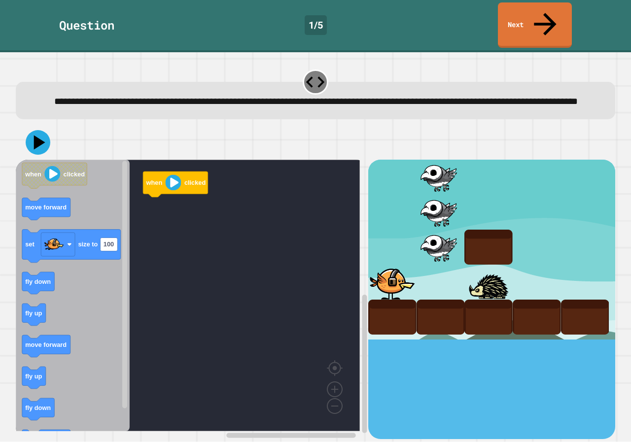
drag, startPoint x: 234, startPoint y: 201, endPoint x: 265, endPoint y: 178, distance: 38.3
click at [265, 178] on div "**********" at bounding box center [315, 247] width 631 height 390
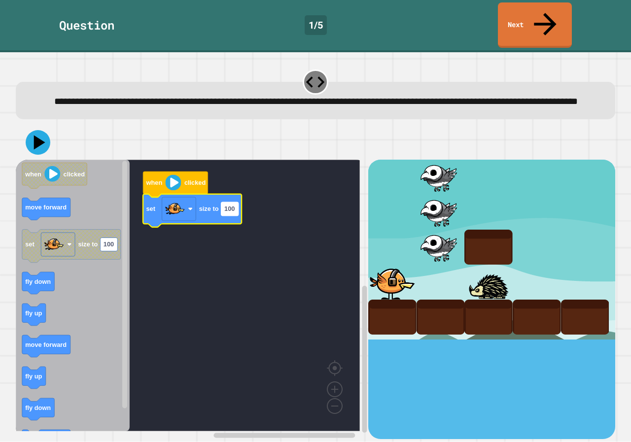
click at [229, 207] on rect "Blockly Workspace" at bounding box center [229, 209] width 17 height 13
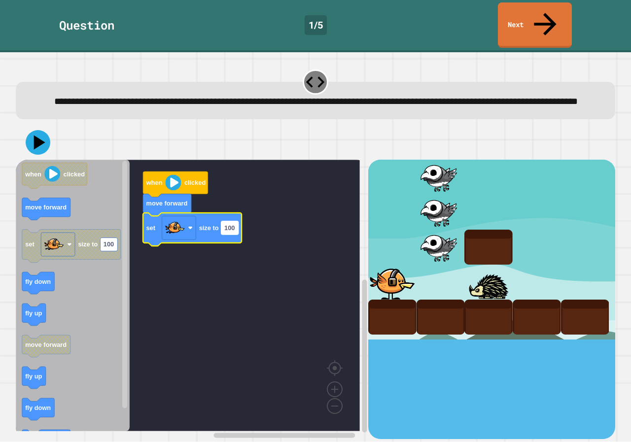
click at [230, 224] on text "100" at bounding box center [229, 227] width 10 height 7
type input "***"
click at [20, 140] on div at bounding box center [315, 142] width 599 height 34
click at [38, 137] on icon at bounding box center [39, 142] width 13 height 17
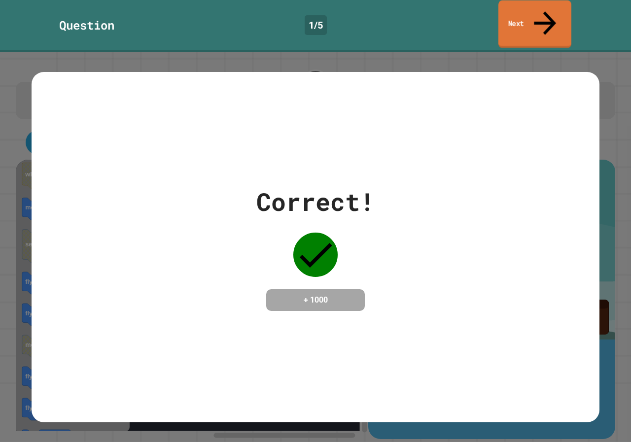
click at [538, 15] on link "Next" at bounding box center [534, 24] width 73 height 48
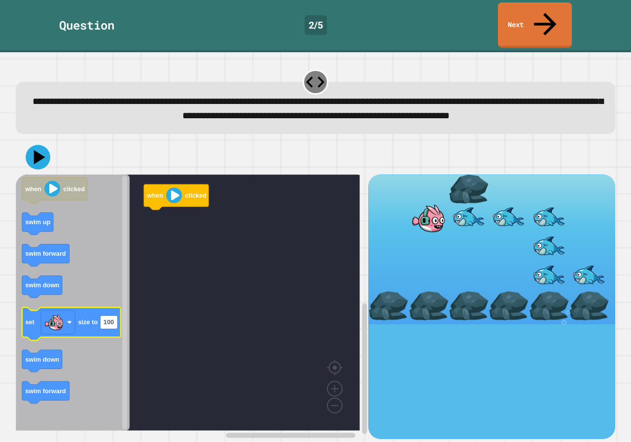
click at [38, 321] on icon "Blockly Workspace" at bounding box center [71, 323] width 99 height 33
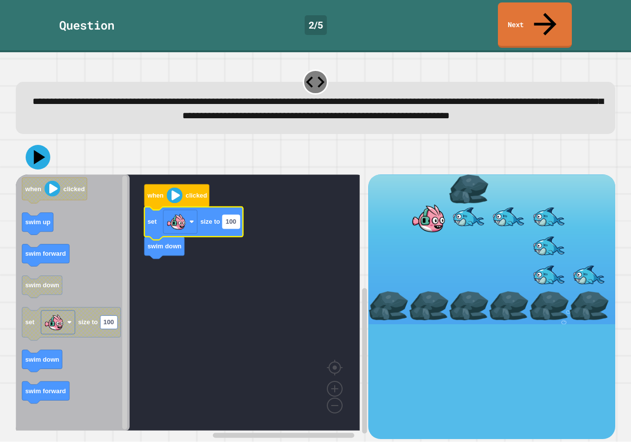
click at [235, 219] on text "100" at bounding box center [231, 221] width 10 height 7
type input "***"
click at [40, 154] on icon at bounding box center [38, 157] width 30 height 30
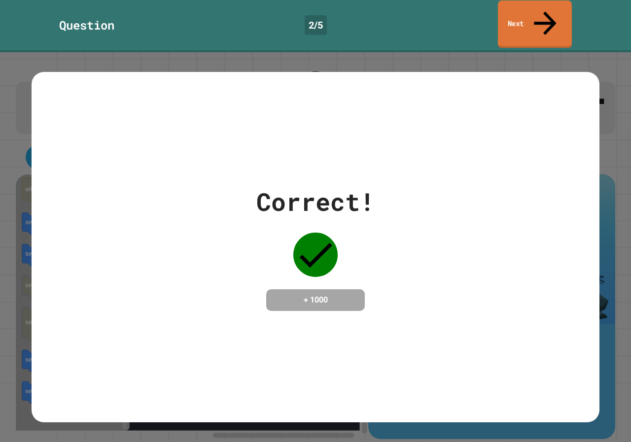
click at [513, 16] on link "Next" at bounding box center [535, 24] width 74 height 48
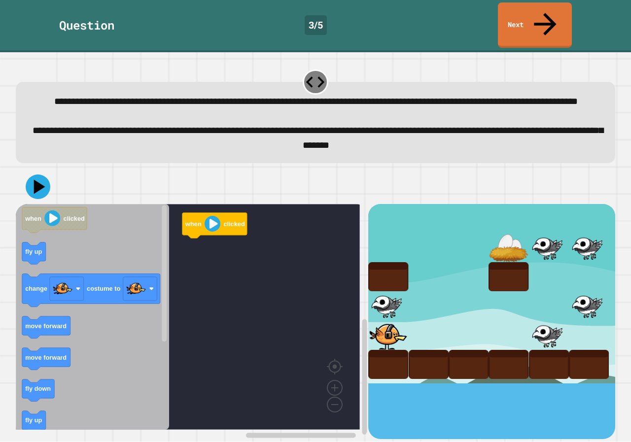
click at [17, 365] on icon "Blockly Workspace" at bounding box center [92, 317] width 153 height 226
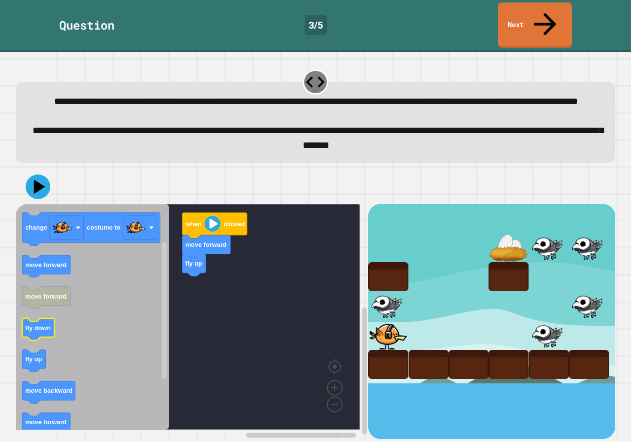
click at [49, 346] on icon "Blockly Workspace" at bounding box center [92, 317] width 153 height 226
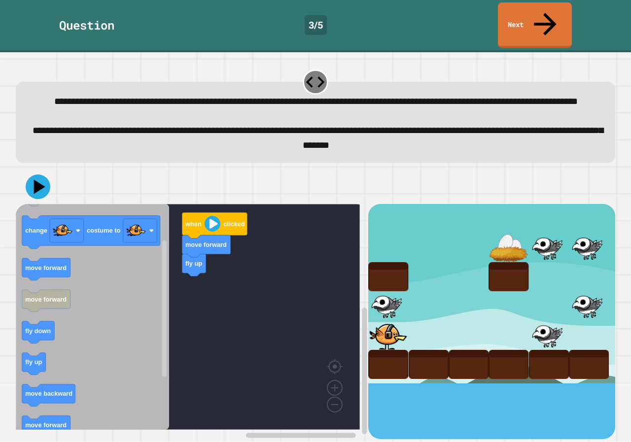
click at [60, 353] on icon "Blockly Workspace" at bounding box center [92, 317] width 153 height 226
click at [10, 352] on div "**********" at bounding box center [315, 247] width 631 height 390
click at [55, 363] on icon "Blockly Workspace" at bounding box center [92, 317] width 153 height 226
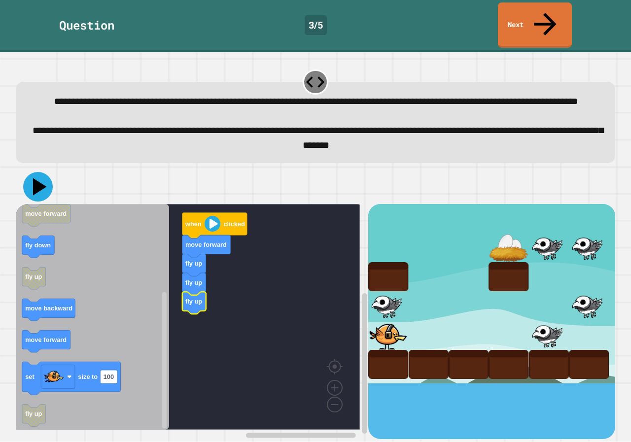
click at [29, 175] on icon at bounding box center [38, 187] width 30 height 30
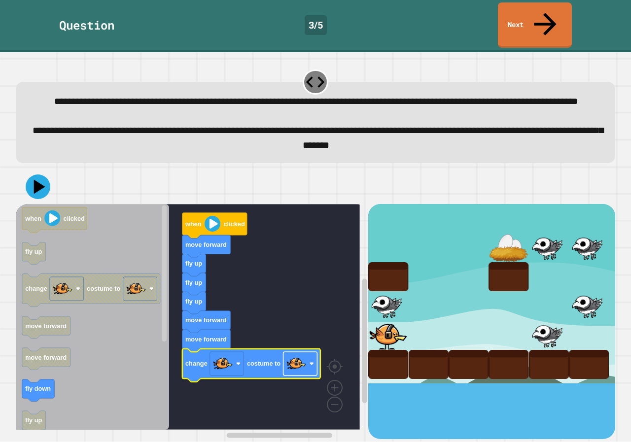
click at [312, 362] on rect "Blockly Workspace" at bounding box center [300, 364] width 34 height 24
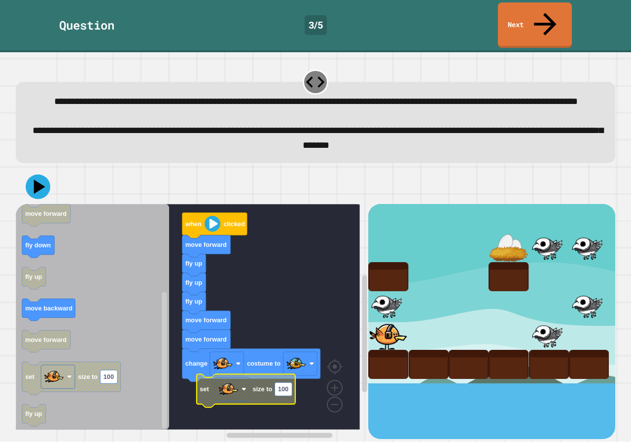
click at [279, 385] on text "100" at bounding box center [283, 388] width 10 height 7
type input "**"
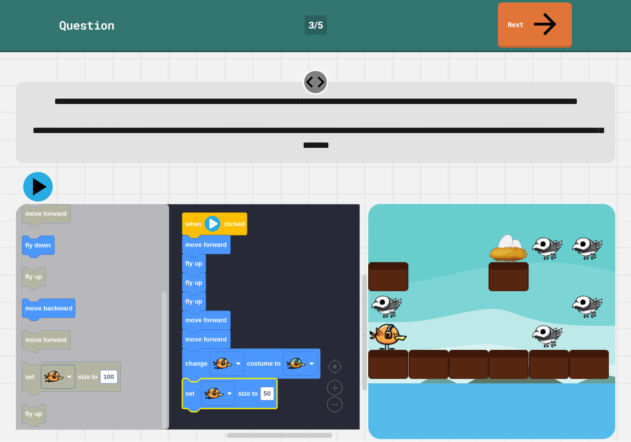
click at [34, 179] on icon at bounding box center [40, 186] width 14 height 17
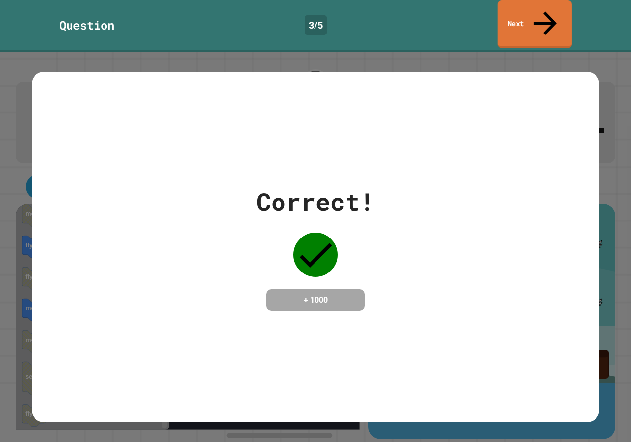
click at [557, 5] on link "Next" at bounding box center [535, 24] width 74 height 48
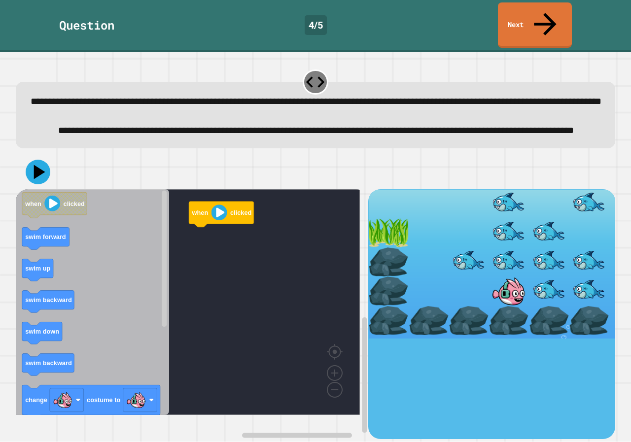
click at [120, 302] on icon "Blockly Workspace" at bounding box center [92, 302] width 153 height 226
click at [220, 256] on icon "Blockly Workspace" at bounding box center [241, 258] width 52 height 22
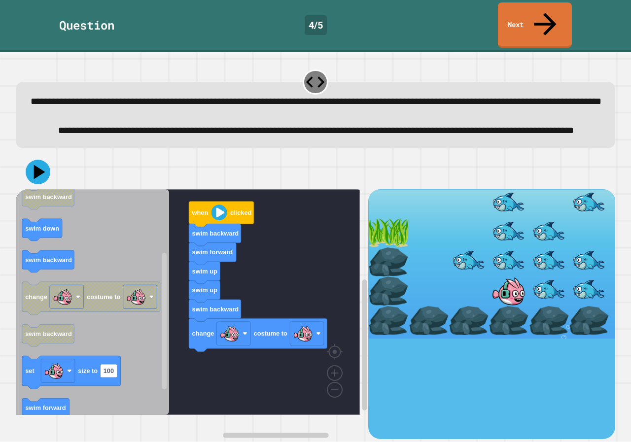
click at [256, 377] on div "when clicked swim backward swim forward swim up swim up swim backward change co…" at bounding box center [192, 314] width 352 height 250
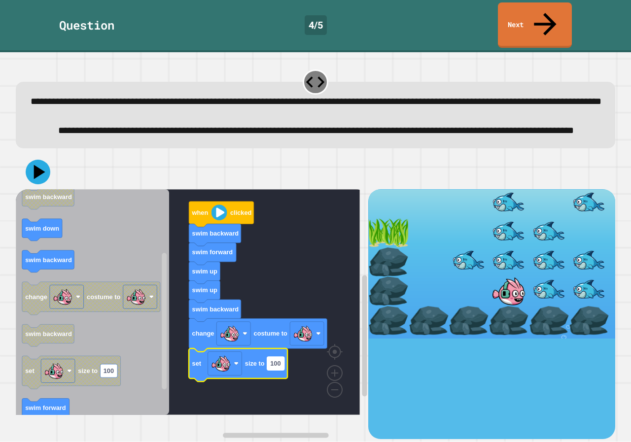
click at [282, 369] on rect "Blockly Workspace" at bounding box center [275, 363] width 17 height 13
type input "**"
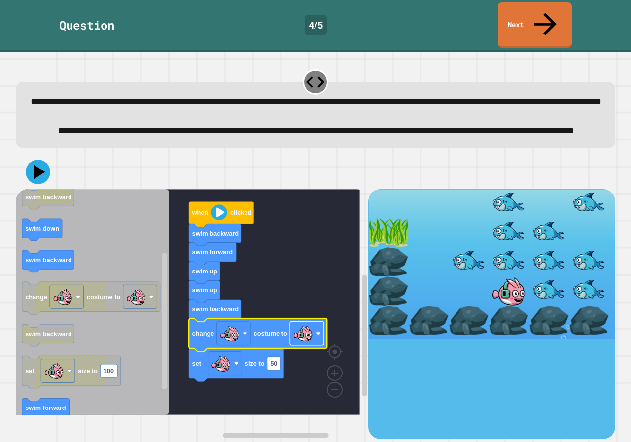
click at [298, 345] on rect "Blockly Workspace" at bounding box center [307, 334] width 34 height 24
click at [44, 176] on icon at bounding box center [38, 172] width 30 height 30
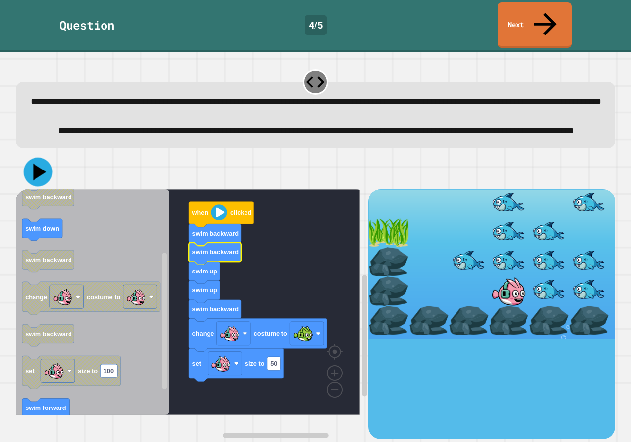
click at [42, 180] on icon at bounding box center [39, 172] width 13 height 17
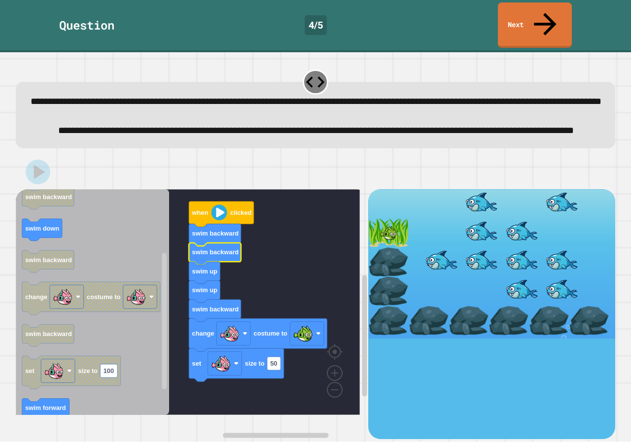
drag, startPoint x: 66, startPoint y: 181, endPoint x: 485, endPoint y: 80, distance: 431.8
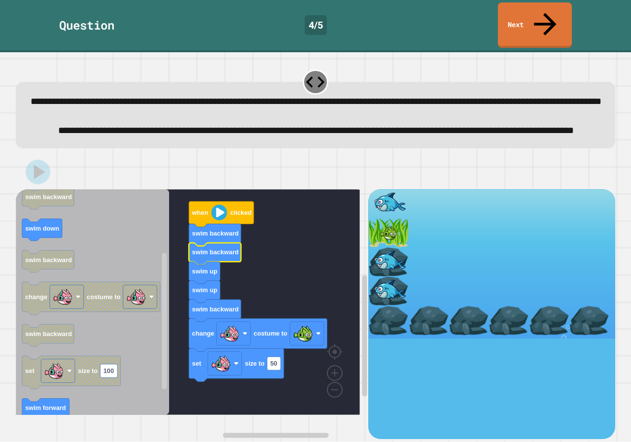
drag, startPoint x: 485, startPoint y: 80, endPoint x: 517, endPoint y: 34, distance: 56.7
drag, startPoint x: 517, startPoint y: 34, endPoint x: 506, endPoint y: 32, distance: 11.5
drag, startPoint x: 506, startPoint y: 32, endPoint x: 542, endPoint y: 36, distance: 36.2
click at [542, 52] on div "**********" at bounding box center [315, 247] width 631 height 390
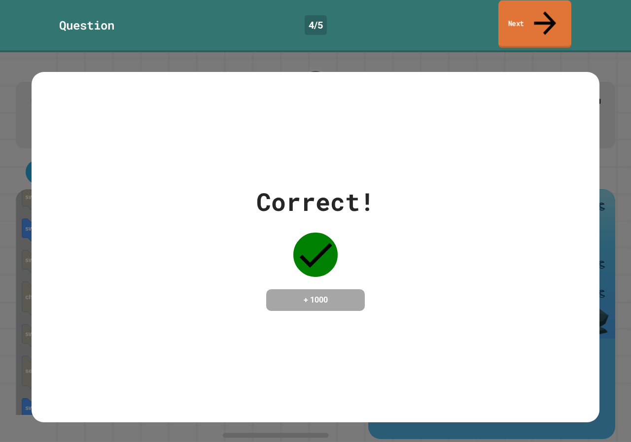
click at [545, 11] on icon at bounding box center [545, 23] width 22 height 24
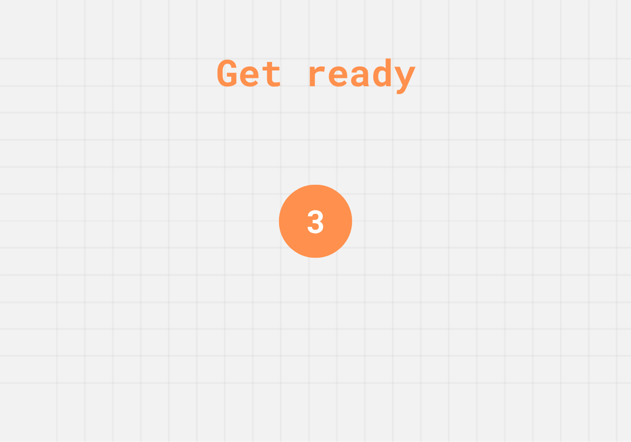
drag, startPoint x: 488, startPoint y: 168, endPoint x: 487, endPoint y: 175, distance: 6.9
click at [487, 175] on div "Get ready 3" at bounding box center [315, 221] width 631 height 442
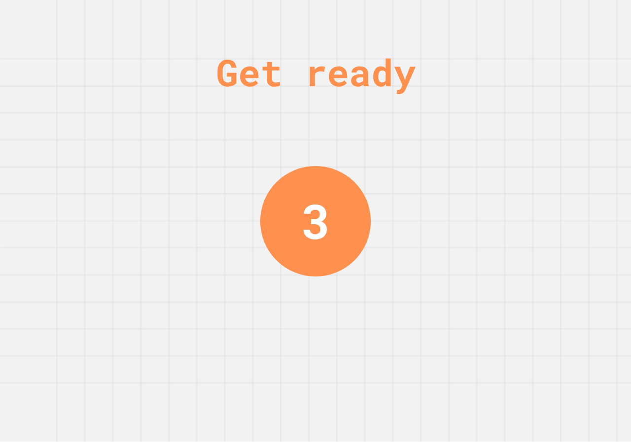
click at [487, 175] on div "Get ready 3" at bounding box center [315, 221] width 631 height 442
click at [484, 176] on div "Get ready 3" at bounding box center [315, 221] width 631 height 442
click at [479, 177] on div "Get ready 3" at bounding box center [315, 221] width 631 height 442
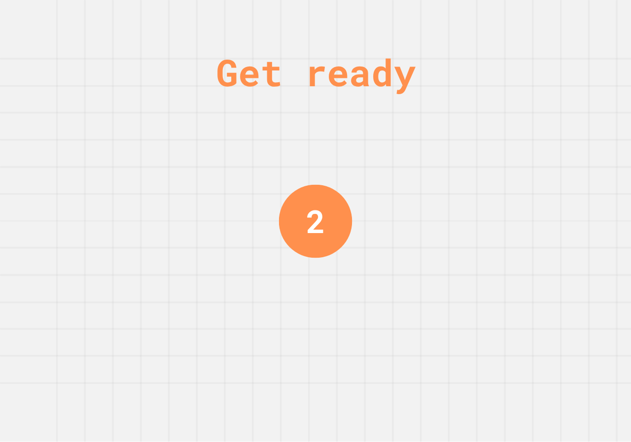
drag, startPoint x: 477, startPoint y: 175, endPoint x: 439, endPoint y: 121, distance: 67.1
click at [439, 122] on div "Get ready 2" at bounding box center [315, 221] width 631 height 442
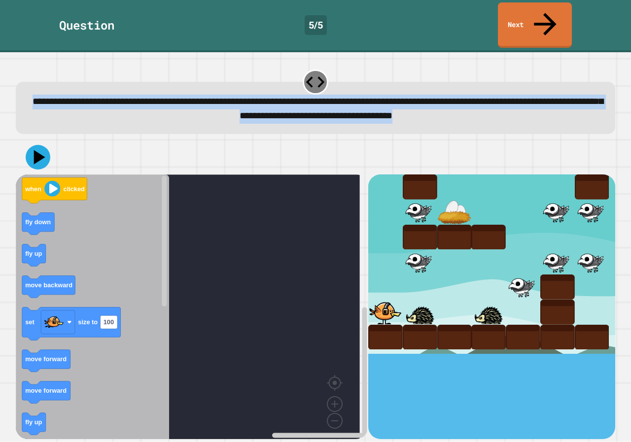
drag, startPoint x: 421, startPoint y: 98, endPoint x: 212, endPoint y: 190, distance: 228.5
click at [212, 190] on div "**********" at bounding box center [315, 247] width 631 height 390
click at [214, 192] on rect "Blockly Workspace" at bounding box center [188, 309] width 344 height 271
click at [239, 218] on rect "Blockly Workspace" at bounding box center [188, 309] width 344 height 271
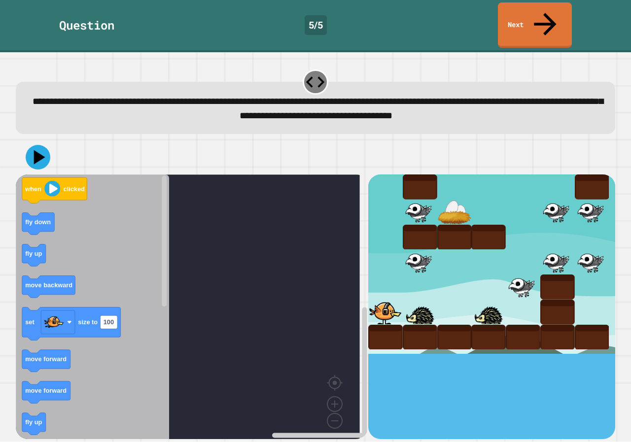
drag, startPoint x: 454, startPoint y: 225, endPoint x: 459, endPoint y: 227, distance: 5.1
click at [459, 227] on div at bounding box center [454, 237] width 34 height 25
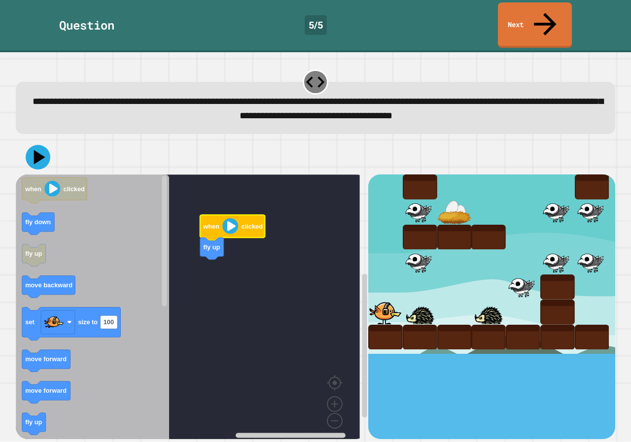
click at [251, 193] on rect "Blockly Workspace" at bounding box center [188, 309] width 344 height 271
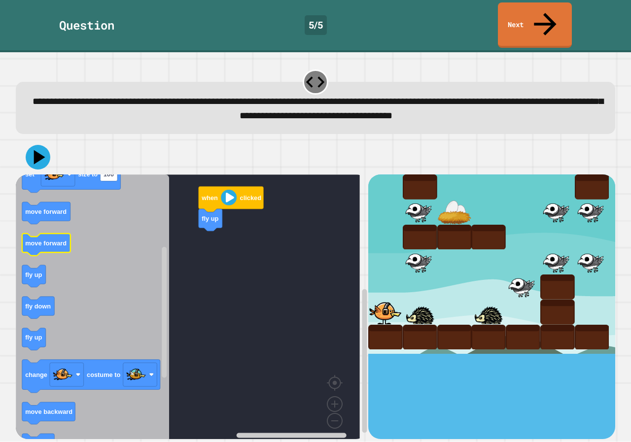
click at [53, 239] on text "move forward" at bounding box center [45, 242] width 41 height 7
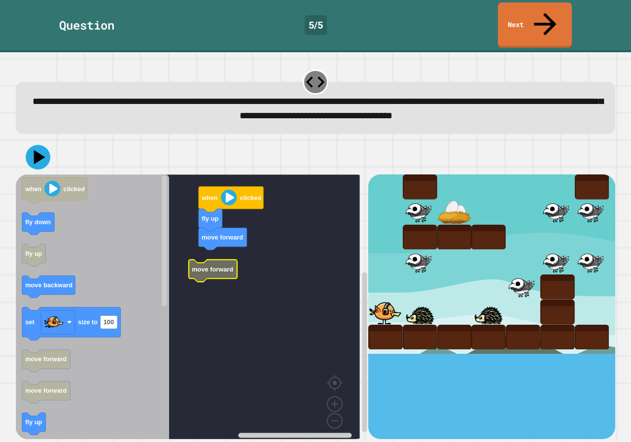
click at [234, 237] on rect "Blockly Workspace" at bounding box center [188, 309] width 344 height 271
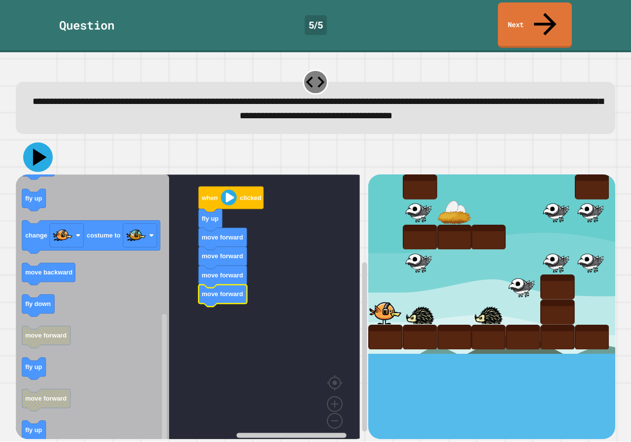
click at [33, 142] on icon at bounding box center [38, 157] width 30 height 30
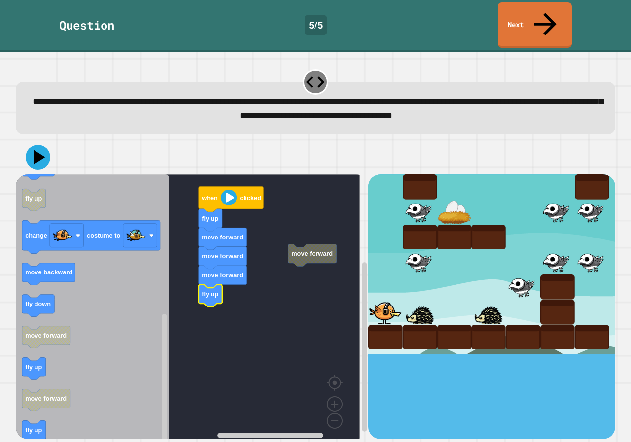
click at [290, 242] on rect "Blockly Workspace" at bounding box center [188, 309] width 344 height 271
click at [317, 215] on rect "Blockly Workspace" at bounding box center [188, 309] width 344 height 271
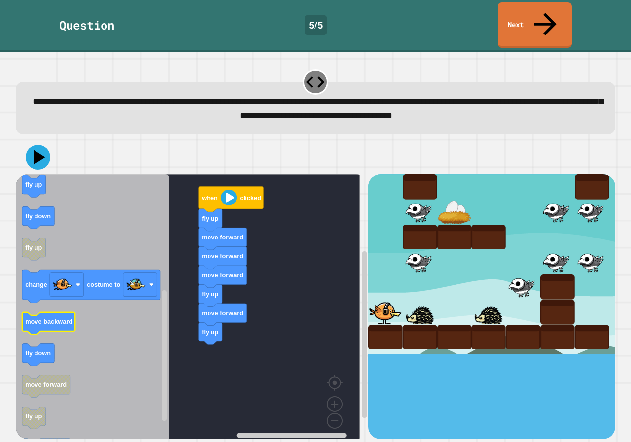
click at [157, 290] on icon "Blockly Workspace" at bounding box center [92, 309] width 153 height 271
click at [109, 251] on icon "Blockly Workspace" at bounding box center [92, 309] width 153 height 271
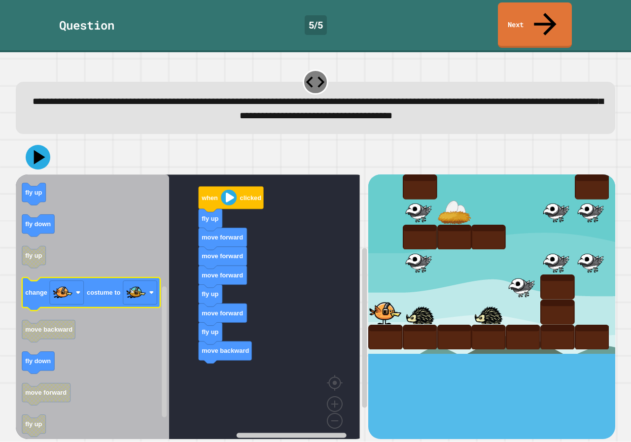
click at [109, 278] on icon "Blockly Workspace" at bounding box center [91, 294] width 138 height 33
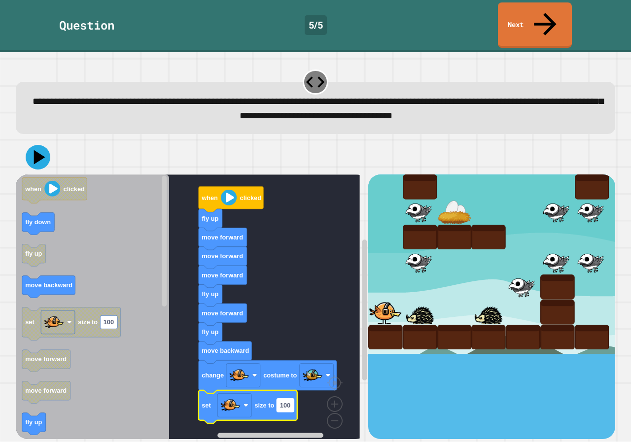
click at [283, 402] on text "100" at bounding box center [285, 405] width 10 height 7
type input "**"
click at [43, 146] on icon at bounding box center [38, 157] width 30 height 30
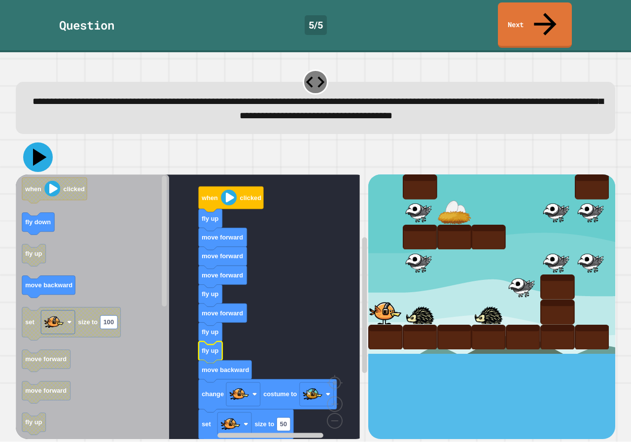
drag, startPoint x: 33, startPoint y: 129, endPoint x: 33, endPoint y: 135, distance: 5.9
click at [33, 142] on icon at bounding box center [38, 157] width 30 height 30
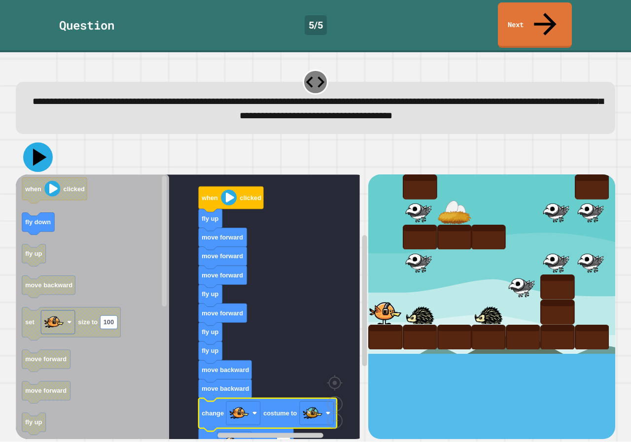
click at [47, 142] on icon at bounding box center [38, 157] width 30 height 30
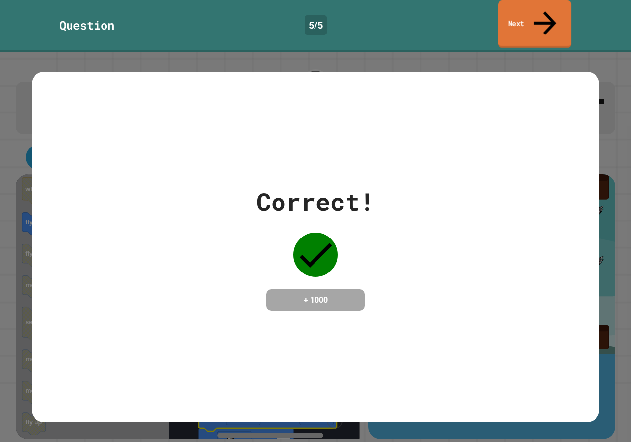
click at [500, 13] on link "Next" at bounding box center [534, 24] width 73 height 48
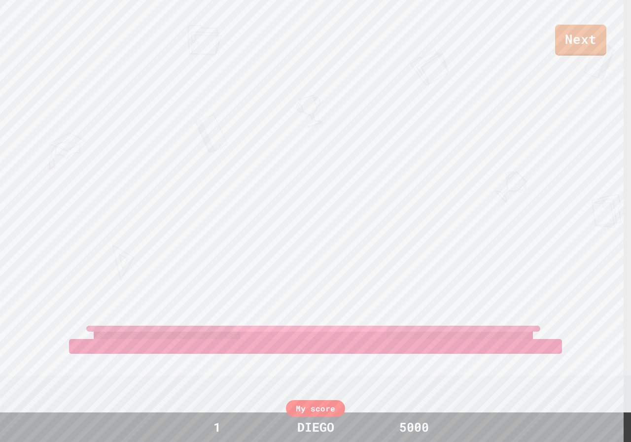
drag, startPoint x: 499, startPoint y: 37, endPoint x: 546, endPoint y: 56, distance: 51.3
click at [546, 56] on div "Next JAXTON JONES AIDEN KEEGAN View leaderboard" at bounding box center [315, 221] width 631 height 442
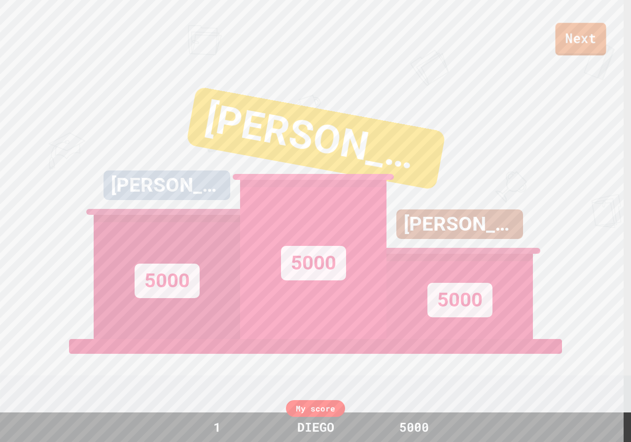
click at [562, 46] on link "Next" at bounding box center [580, 39] width 51 height 33
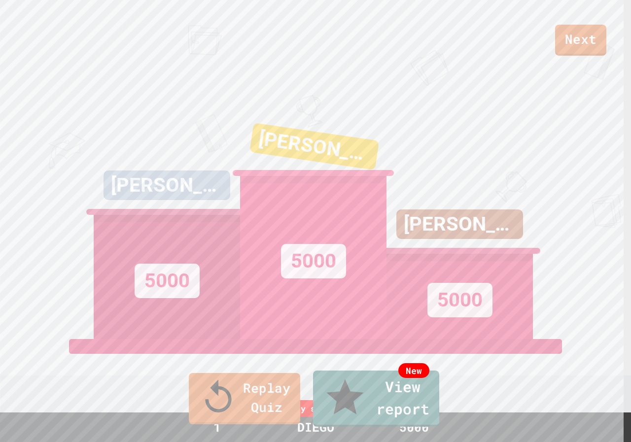
drag, startPoint x: 338, startPoint y: 233, endPoint x: 323, endPoint y: 278, distance: 47.5
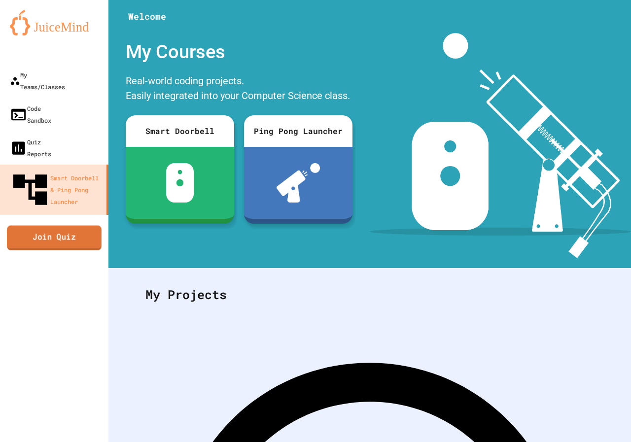
click at [68, 225] on link "Join Quiz" at bounding box center [54, 237] width 95 height 25
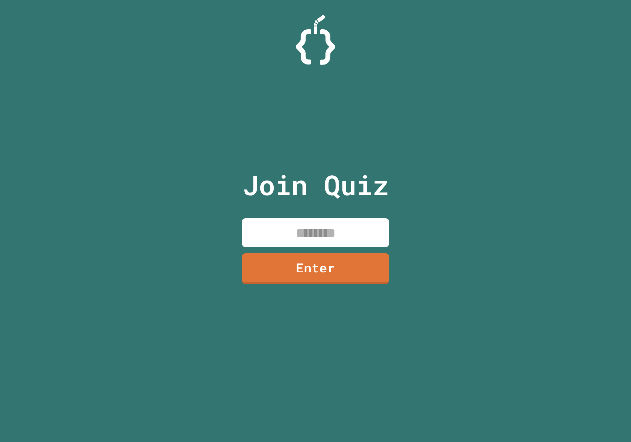
click at [316, 236] on input at bounding box center [315, 232] width 148 height 29
type input "********"
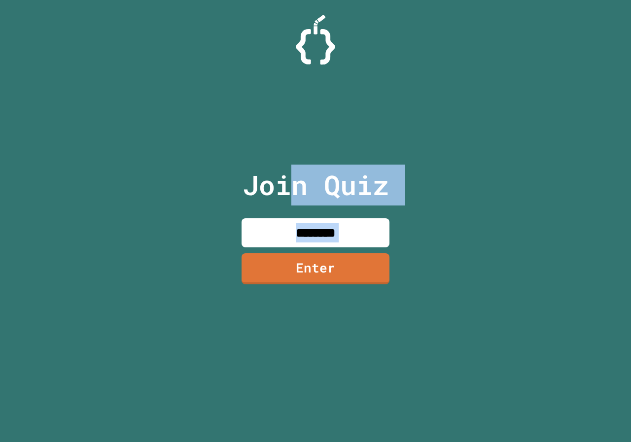
drag, startPoint x: 286, startPoint y: 210, endPoint x: 296, endPoint y: 251, distance: 42.7
click at [296, 251] on div "Join Quiz ******** Enter" at bounding box center [316, 221] width 166 height 393
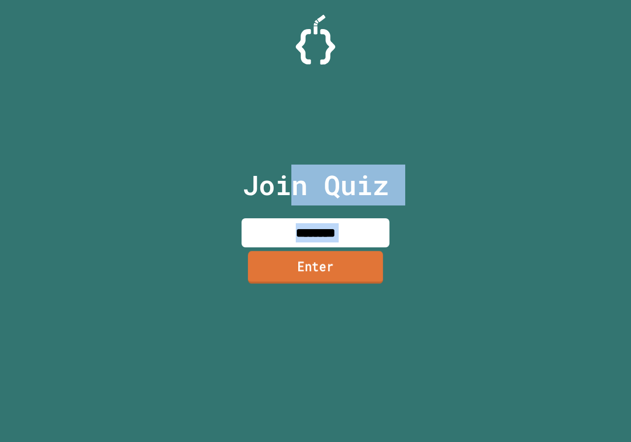
click at [296, 255] on link "Enter" at bounding box center [315, 267] width 135 height 33
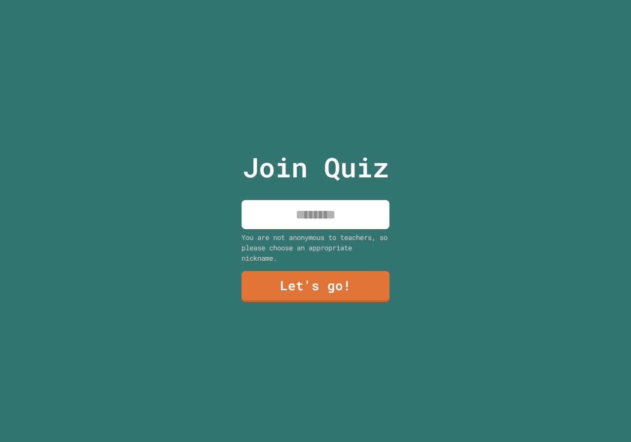
click at [371, 203] on input at bounding box center [315, 214] width 148 height 29
type input "*****"
click at [348, 264] on div "Join Quiz ***** You are not anonymous to teachers, so please choose an appropri…" at bounding box center [316, 221] width 166 height 442
click at [348, 270] on link "Let's go!" at bounding box center [315, 286] width 147 height 32
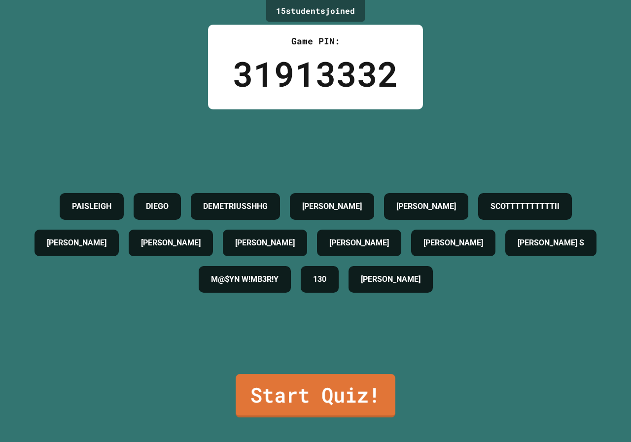
click at [312, 395] on link "Start Quiz!" at bounding box center [316, 395] width 160 height 43
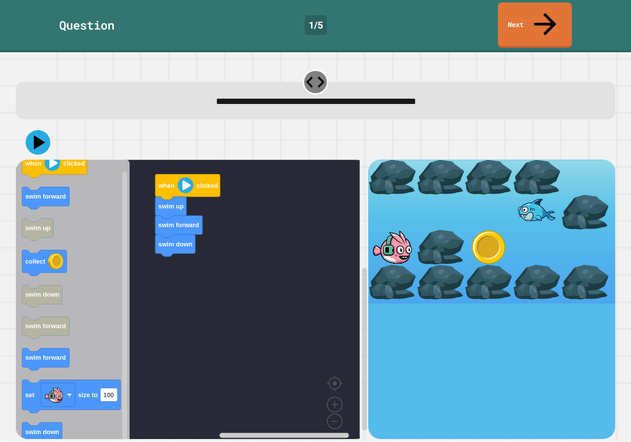
click at [105, 245] on icon "Blockly Workspace" at bounding box center [73, 303] width 114 height 287
click at [0, 232] on div "**********" at bounding box center [315, 247] width 631 height 390
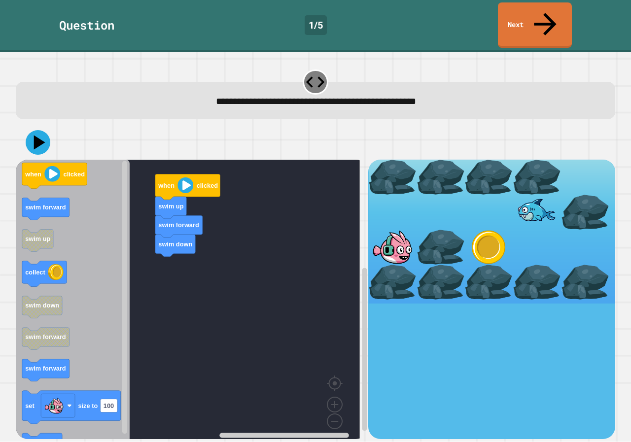
click at [155, 247] on div "when clicked swim up swim forward swim down when clicked swim forward swim up c…" at bounding box center [192, 299] width 352 height 279
drag, startPoint x: 15, startPoint y: 250, endPoint x: 52, endPoint y: 252, distance: 37.0
click at [52, 252] on icon "when clicked swim forward swim up collect swim down swim forward swim forward s…" at bounding box center [73, 303] width 114 height 287
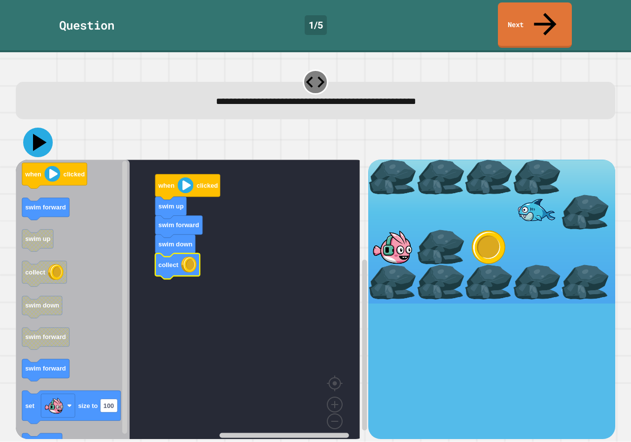
click at [30, 128] on icon at bounding box center [38, 143] width 30 height 30
drag, startPoint x: 13, startPoint y: 109, endPoint x: 0, endPoint y: 67, distance: 43.9
click at [0, 68] on div "**********" at bounding box center [315, 247] width 631 height 390
click at [368, 240] on div at bounding box center [392, 247] width 48 height 35
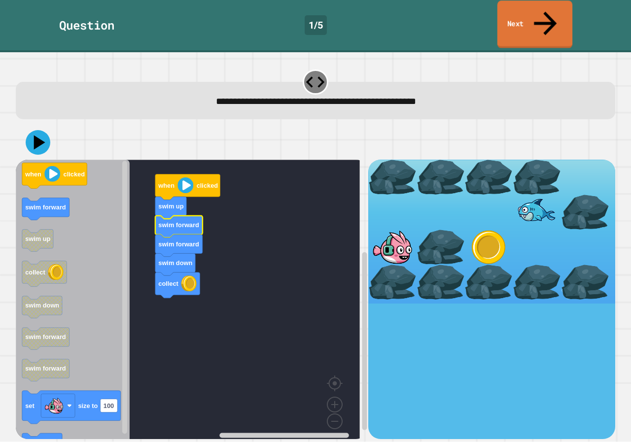
click at [545, 7] on icon at bounding box center [545, 23] width 34 height 35
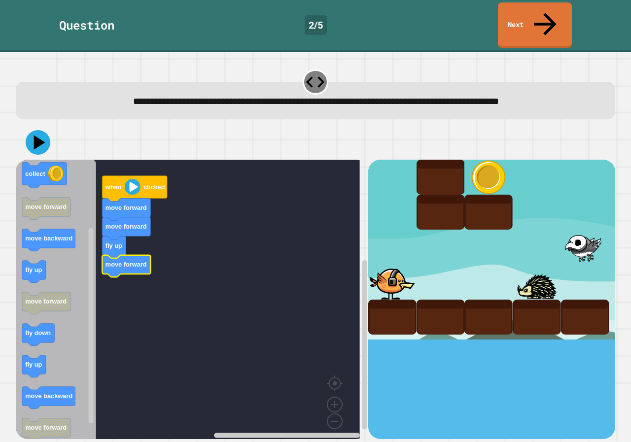
click at [54, 125] on div at bounding box center [315, 142] width 599 height 34
click at [44, 129] on icon at bounding box center [38, 143] width 28 height 28
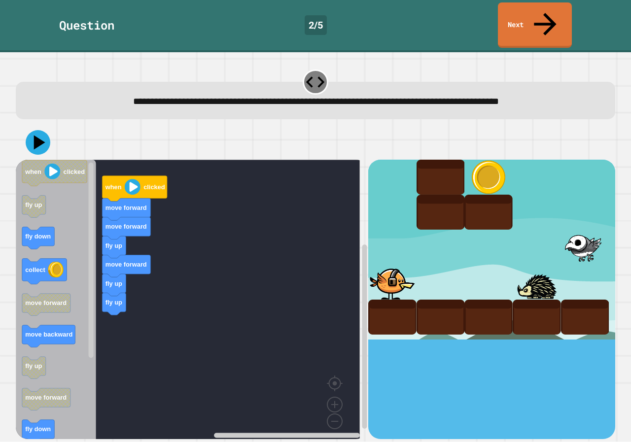
click at [119, 308] on div "when clicked move forward move forward fly up move forward fly up fly up when c…" at bounding box center [192, 299] width 352 height 279
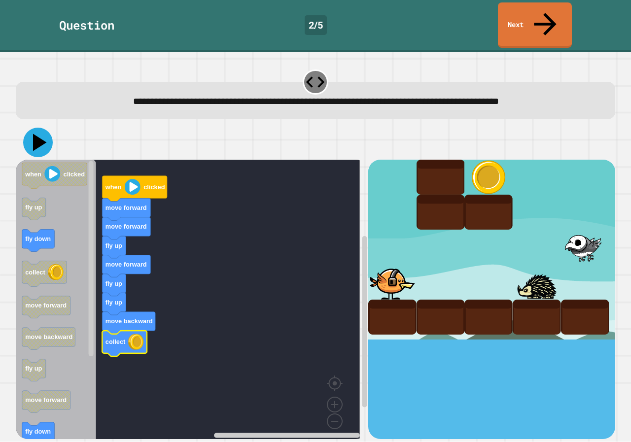
click at [40, 134] on icon at bounding box center [40, 142] width 14 height 17
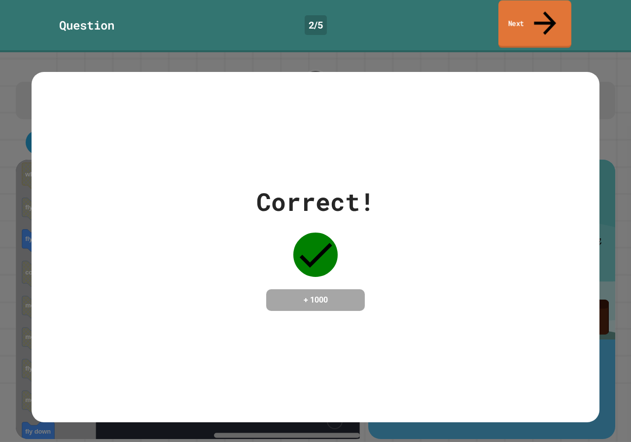
click at [548, 18] on link "Next" at bounding box center [534, 24] width 73 height 48
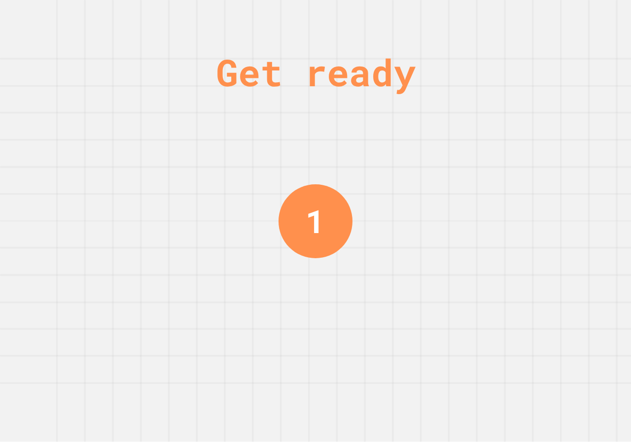
click at [511, 113] on div "Get ready 1" at bounding box center [315, 221] width 631 height 442
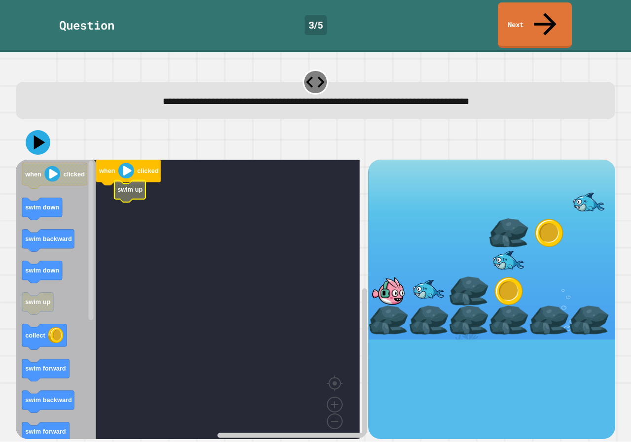
click at [130, 183] on rect "Blockly Workspace" at bounding box center [188, 303] width 344 height 287
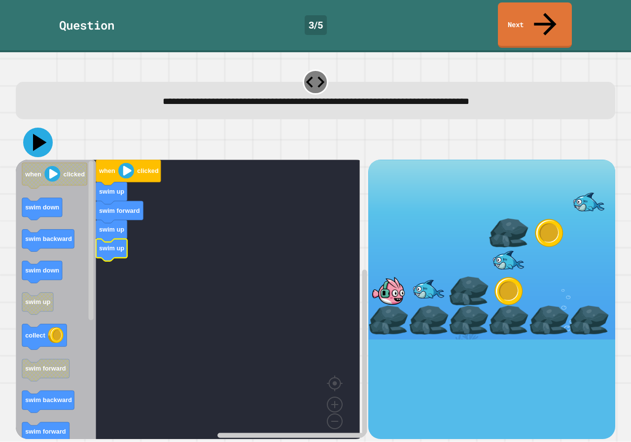
click at [43, 130] on icon at bounding box center [38, 143] width 30 height 30
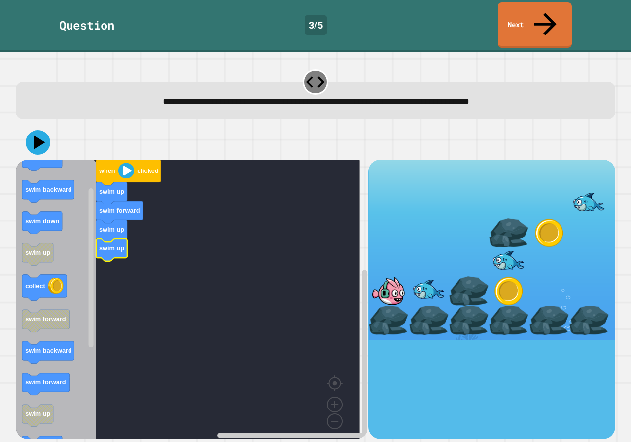
click at [53, 348] on icon "Blockly Workspace" at bounding box center [56, 303] width 80 height 287
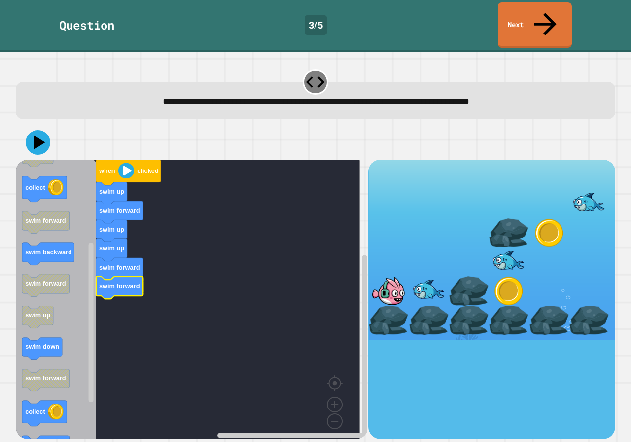
click at [45, 341] on icon "Blockly Workspace" at bounding box center [56, 303] width 80 height 287
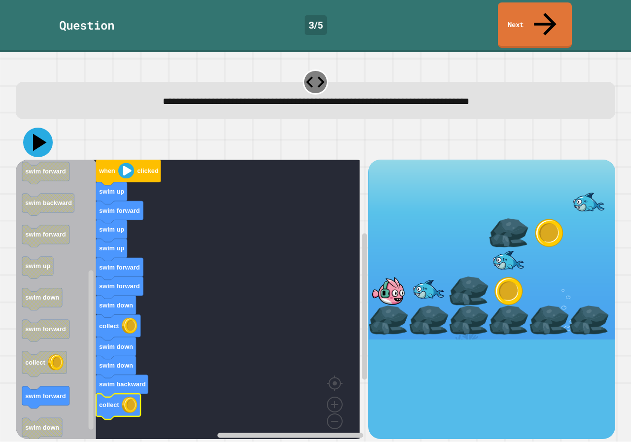
click at [34, 128] on icon at bounding box center [38, 143] width 30 height 30
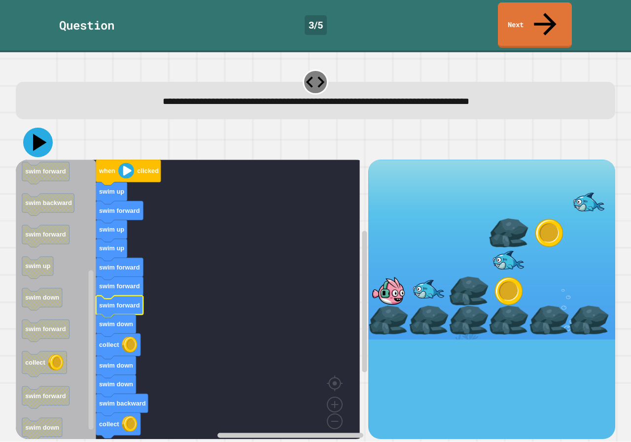
click at [28, 128] on icon at bounding box center [38, 143] width 30 height 30
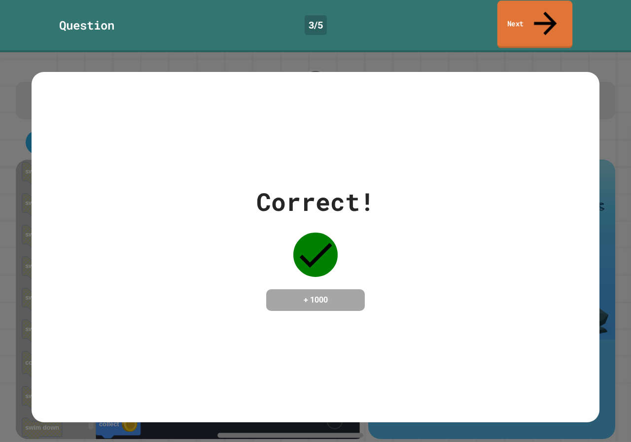
click at [527, 16] on link "Next" at bounding box center [534, 24] width 75 height 48
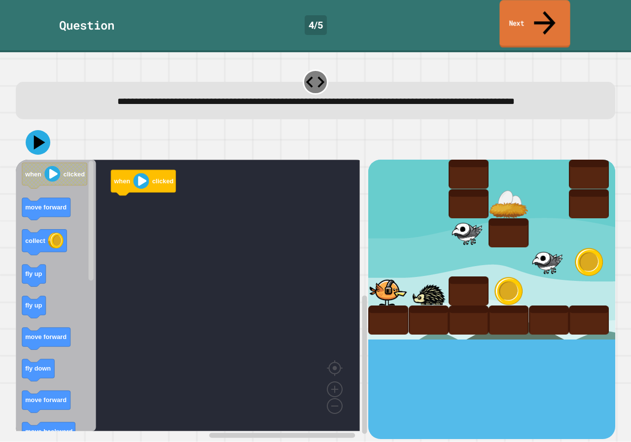
click at [522, 4] on link "Next" at bounding box center [534, 24] width 70 height 48
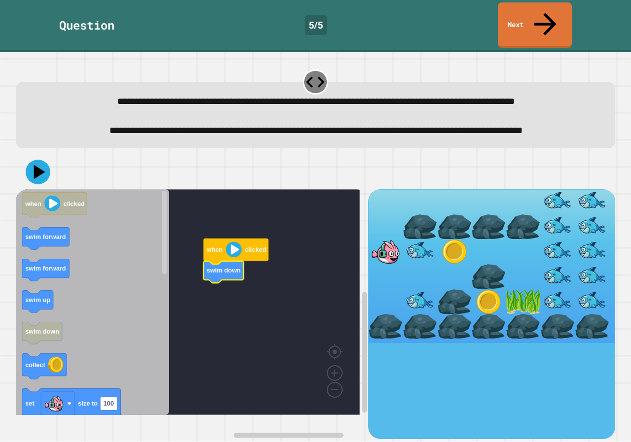
click at [49, 260] on icon "Blockly Workspace" at bounding box center [92, 302] width 153 height 226
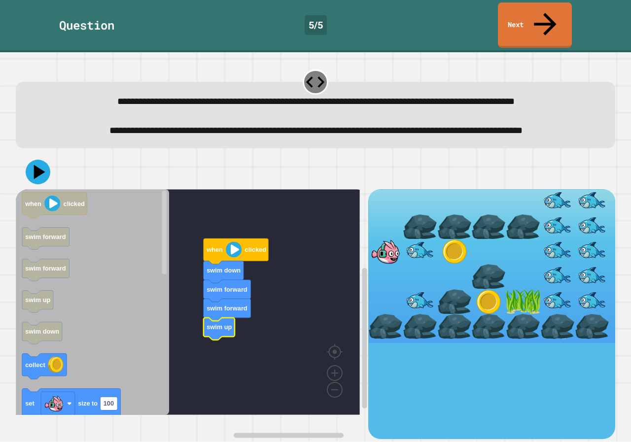
click at [56, 362] on icon "Blockly Workspace" at bounding box center [92, 302] width 153 height 226
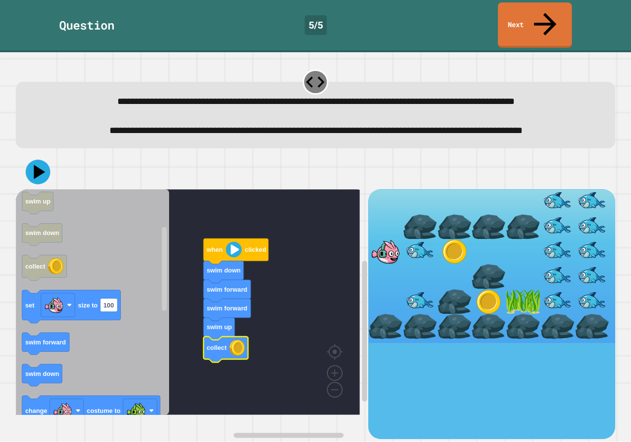
click at [43, 367] on icon "Blockly Workspace" at bounding box center [92, 302] width 153 height 226
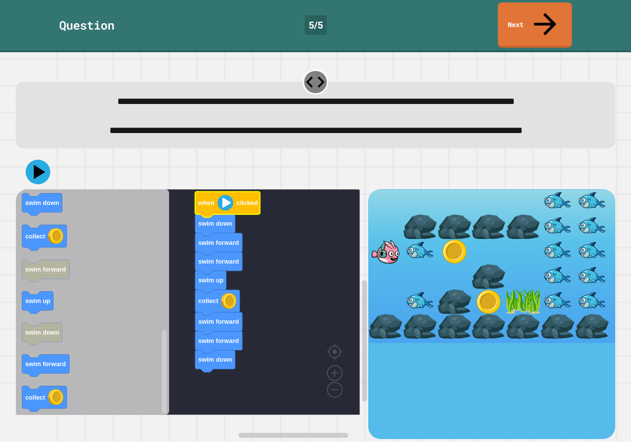
click at [45, 181] on icon at bounding box center [38, 172] width 25 height 25
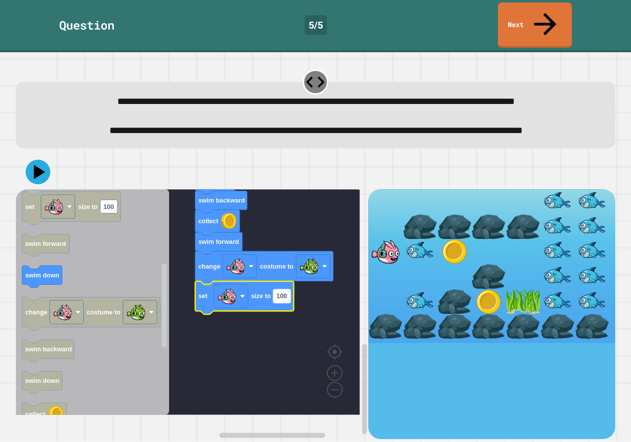
click at [283, 300] on text "100" at bounding box center [281, 296] width 10 height 7
type input "**"
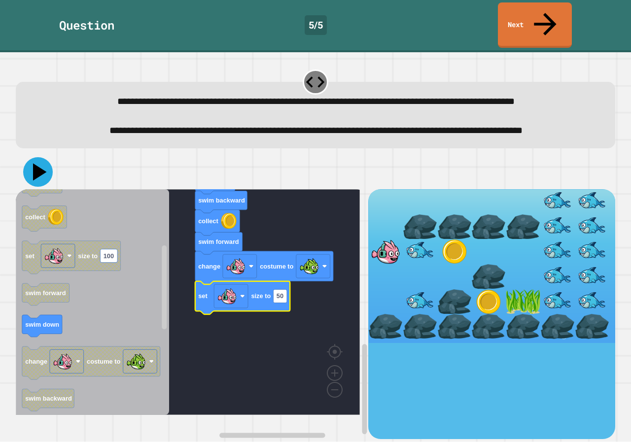
click at [30, 180] on icon at bounding box center [38, 172] width 30 height 30
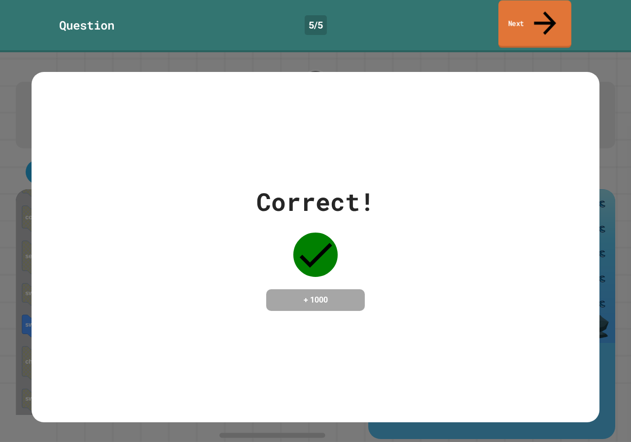
click at [536, 15] on link "Next" at bounding box center [534, 24] width 73 height 48
